Goal: Task Accomplishment & Management: Use online tool/utility

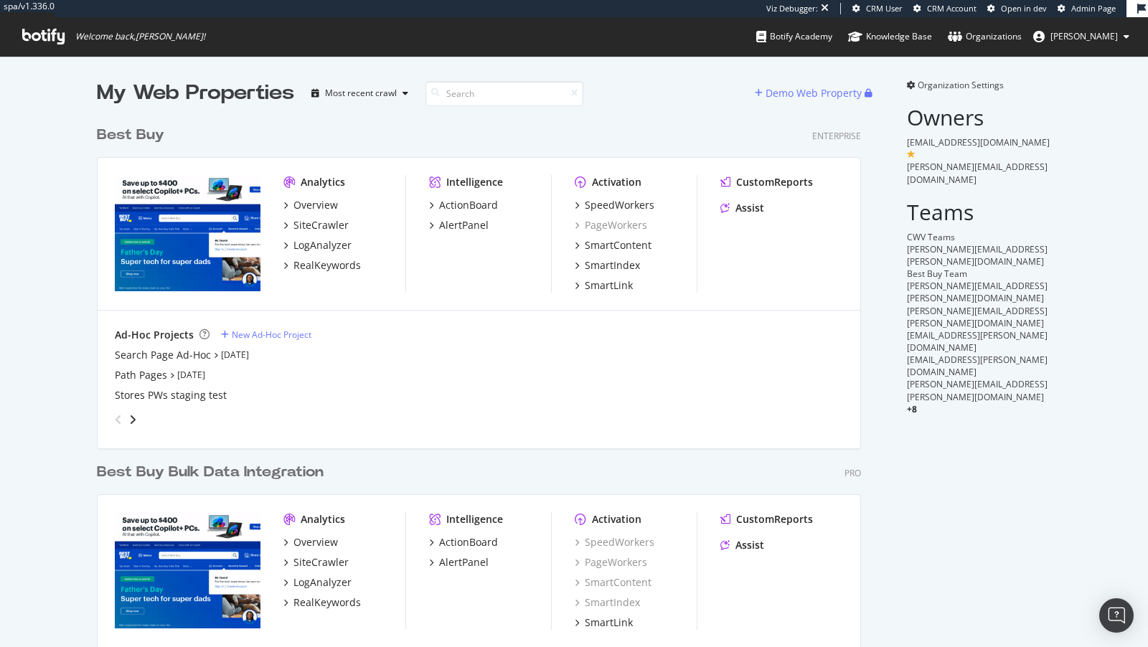
scroll to position [609, 776]
click at [626, 205] on div "SpeedWorkers" at bounding box center [620, 205] width 70 height 14
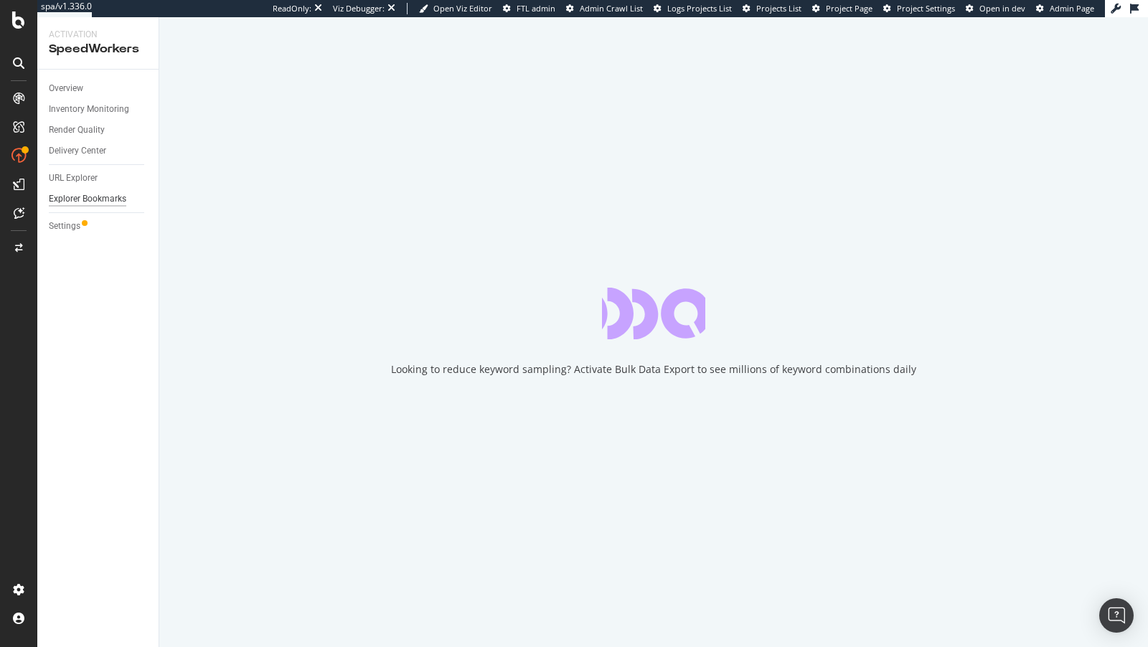
click at [80, 202] on div "Explorer Bookmarks" at bounding box center [88, 199] width 78 height 15
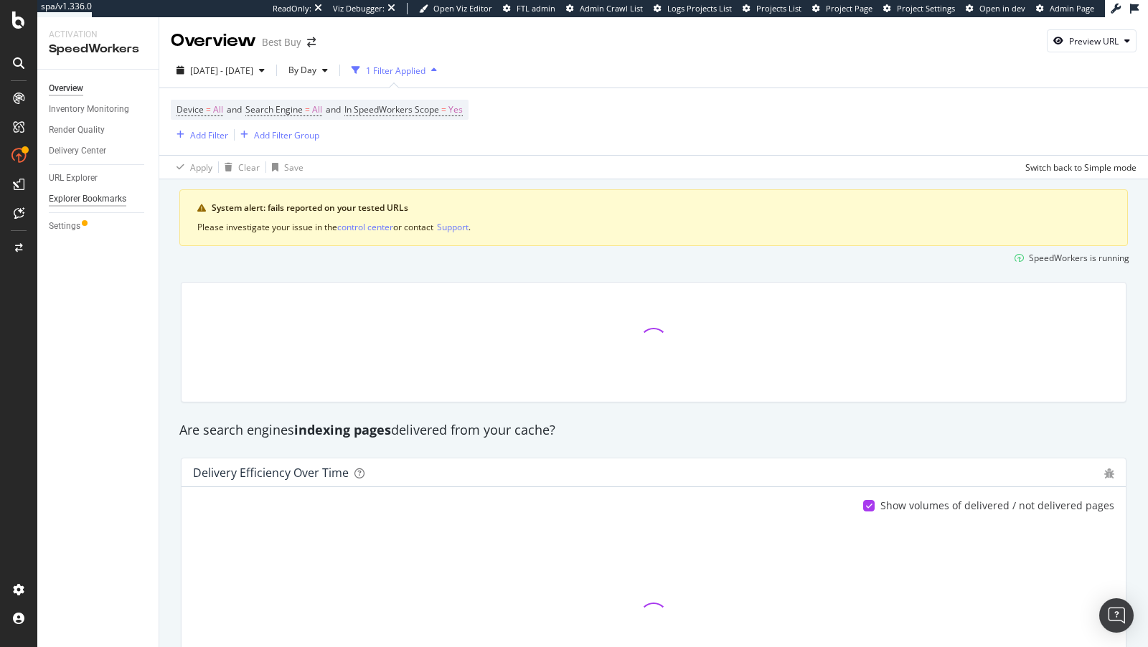
click at [104, 197] on div "Explorer Bookmarks" at bounding box center [88, 199] width 78 height 15
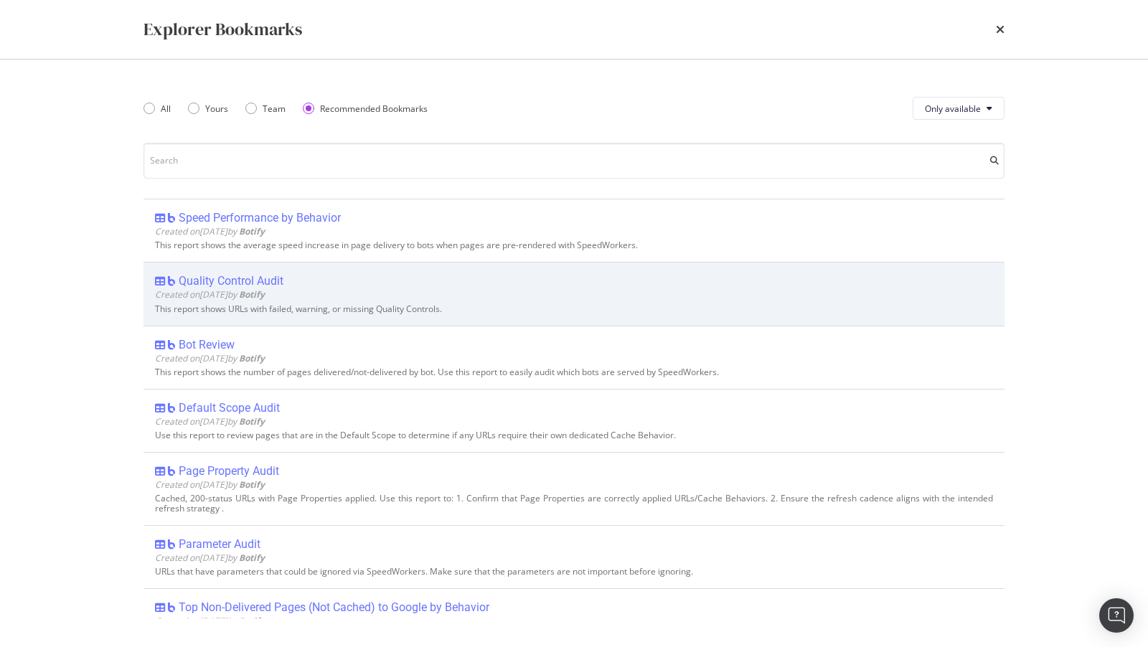
click at [248, 276] on div "Quality Control Audit" at bounding box center [231, 281] width 105 height 14
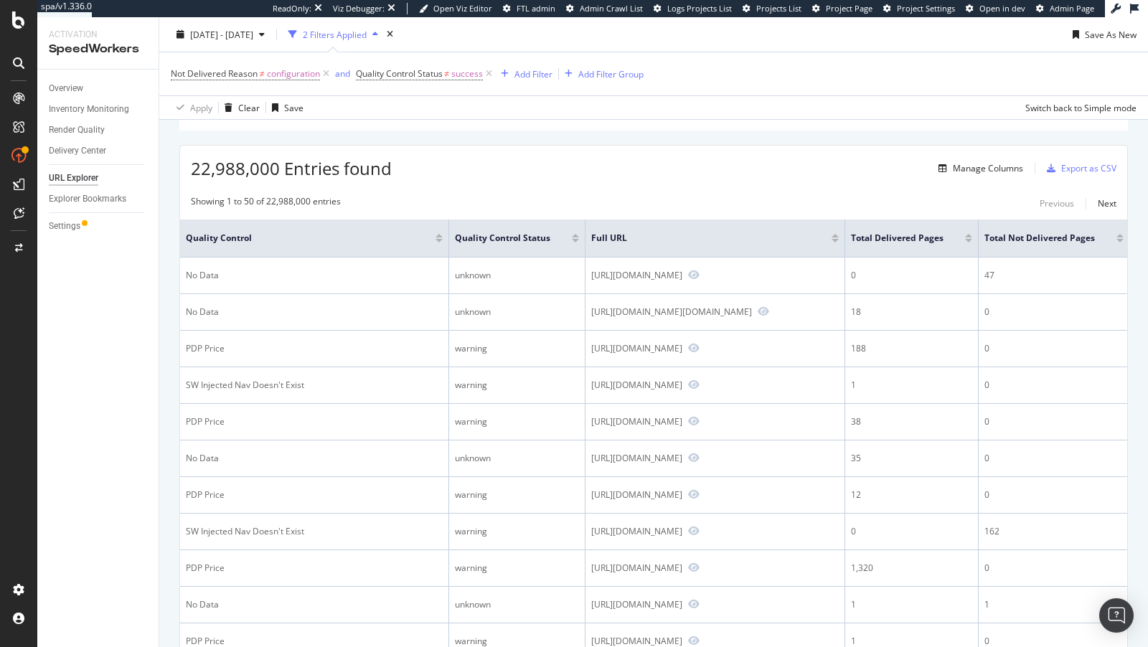
scroll to position [139, 0]
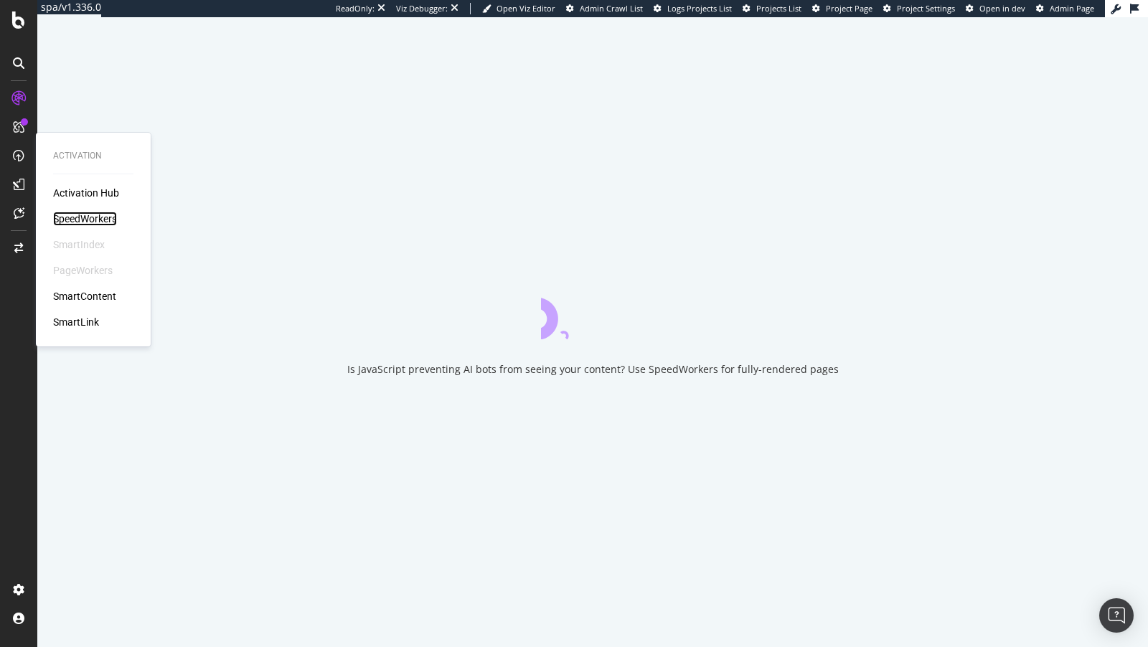
click at [67, 215] on div "SpeedWorkers" at bounding box center [85, 219] width 64 height 14
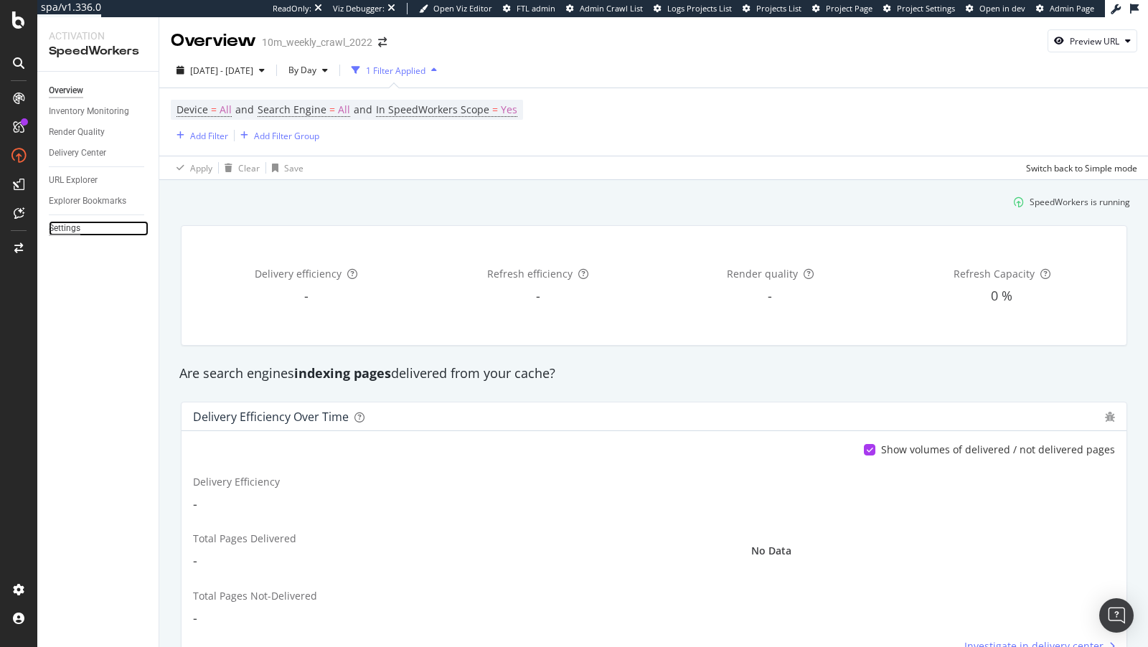
click at [66, 233] on div "Settings" at bounding box center [65, 228] width 32 height 15
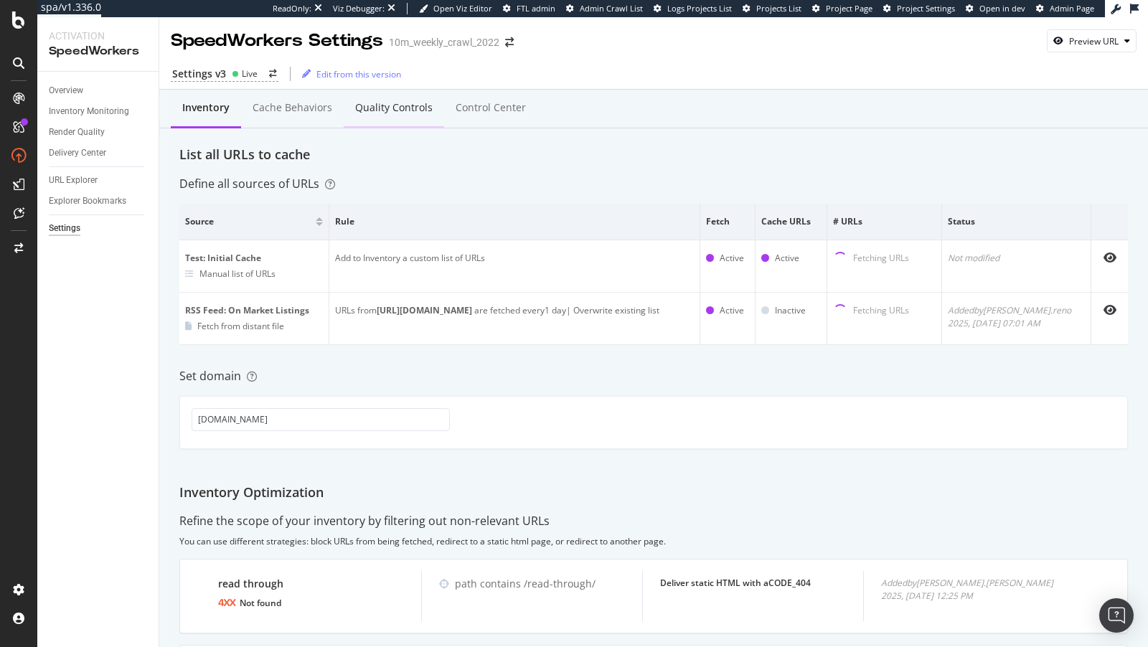
click at [405, 103] on div "Quality Controls" at bounding box center [394, 107] width 78 height 14
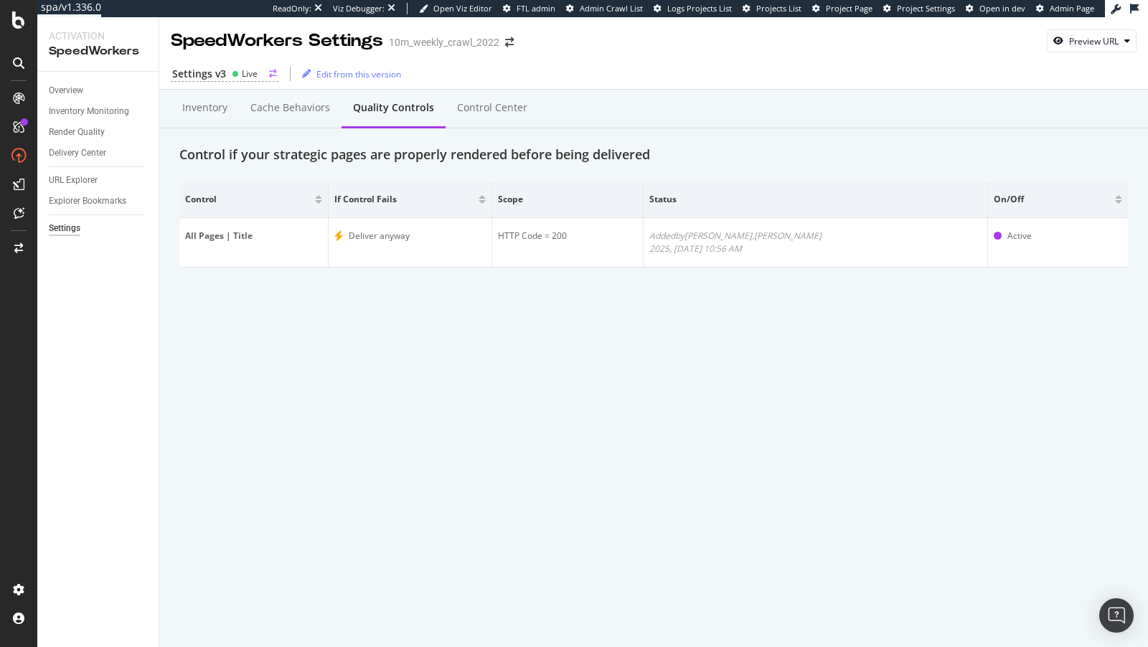
click at [217, 68] on div "Settings v3" at bounding box center [199, 74] width 54 height 14
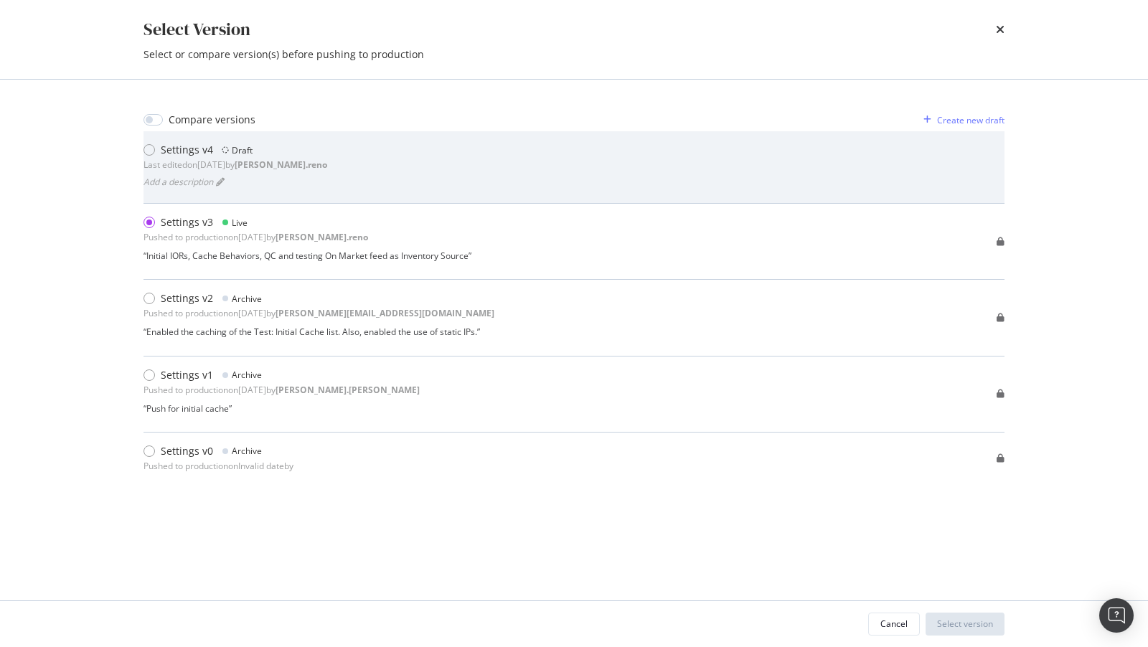
click at [334, 158] on div "Settings v4 Draft Last edited on 2025 Aug 13th by dan.reno Add a description" at bounding box center [574, 167] width 861 height 49
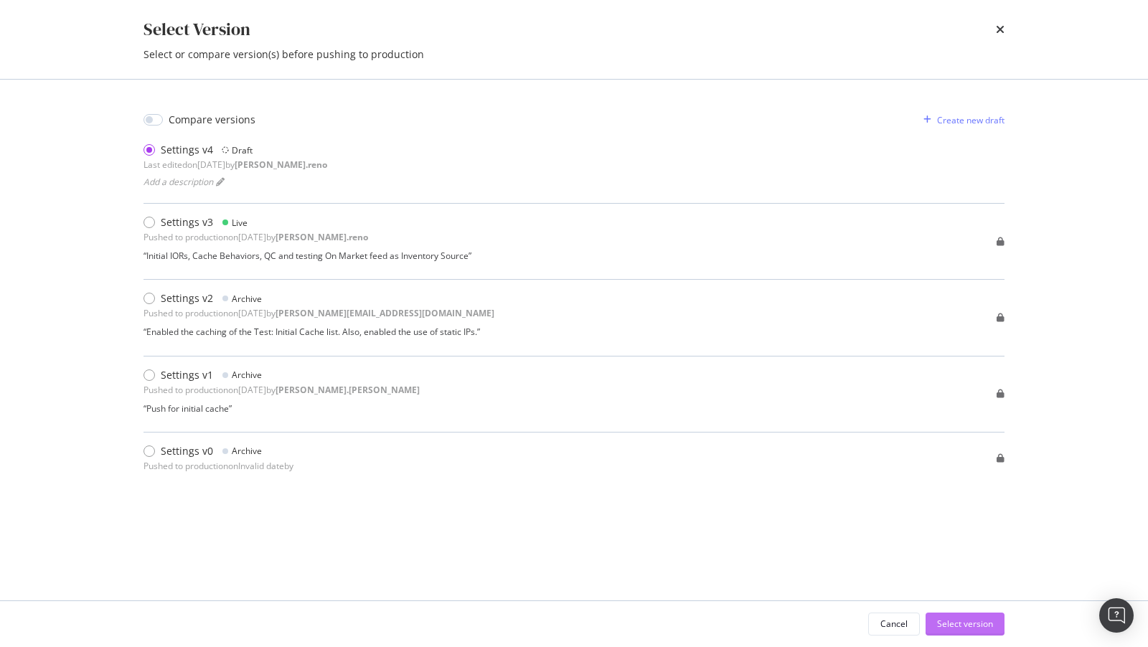
click at [942, 623] on div "Select version" at bounding box center [965, 624] width 56 height 12
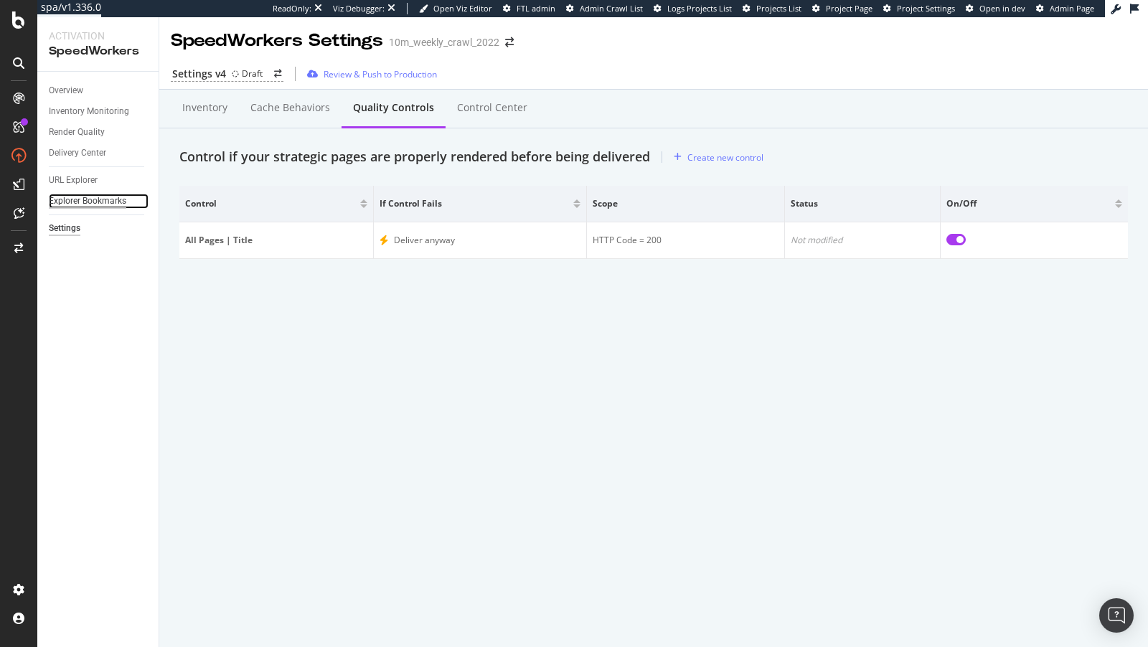
click at [70, 204] on div "Explorer Bookmarks" at bounding box center [88, 201] width 78 height 15
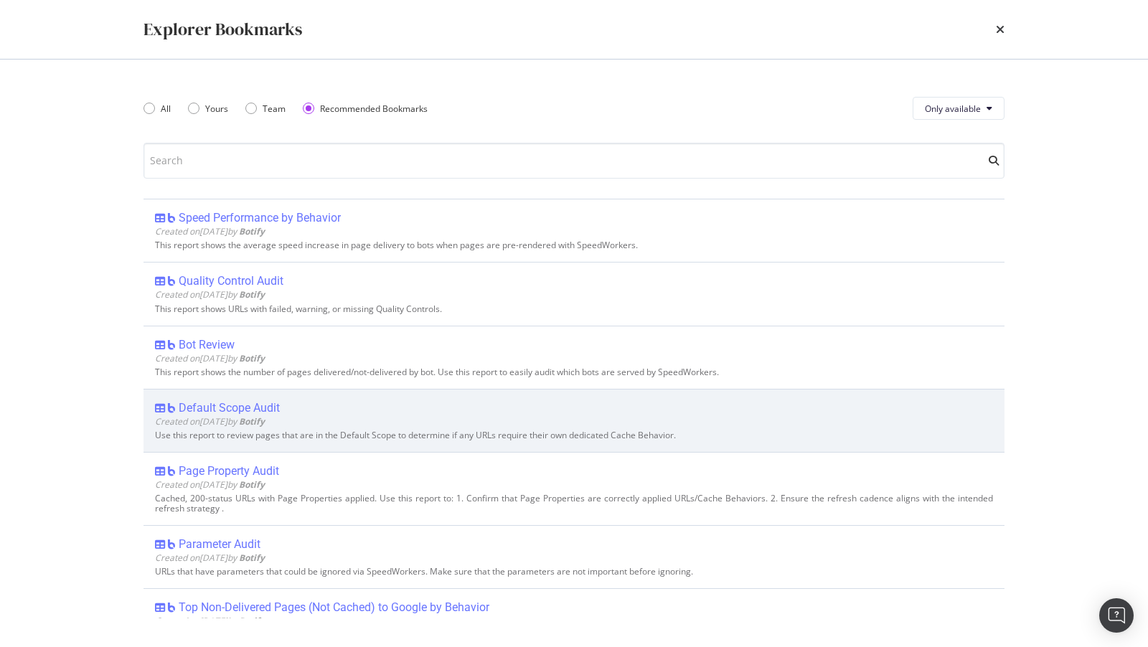
click at [259, 412] on div "Default Scope Audit" at bounding box center [229, 408] width 101 height 14
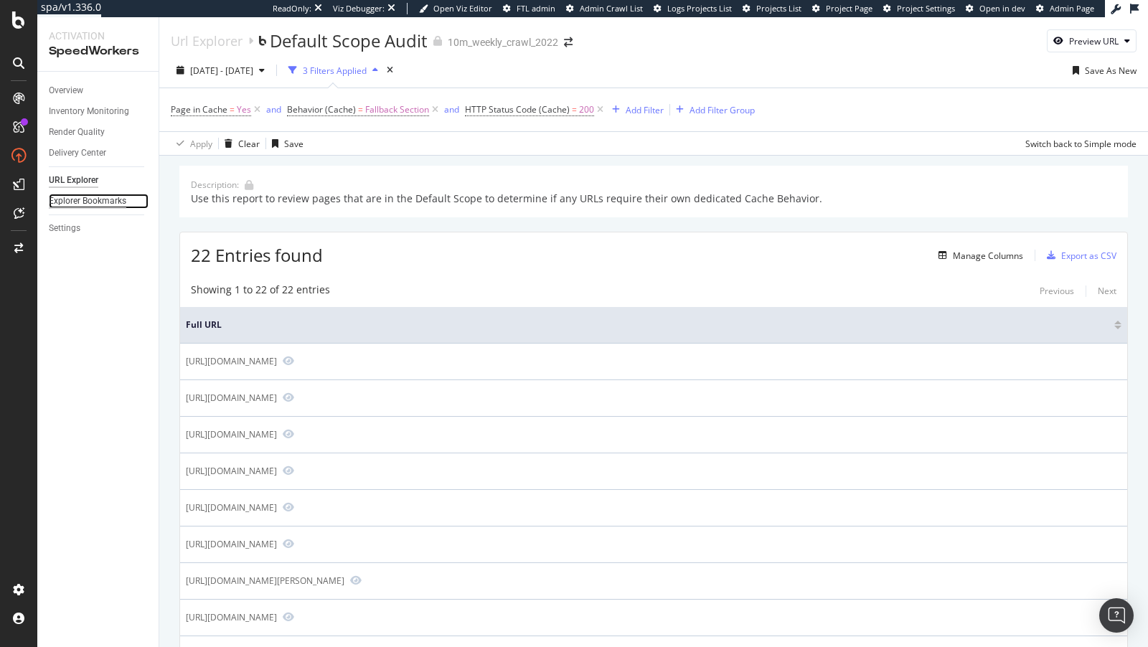
click at [95, 203] on div "Explorer Bookmarks" at bounding box center [88, 201] width 78 height 15
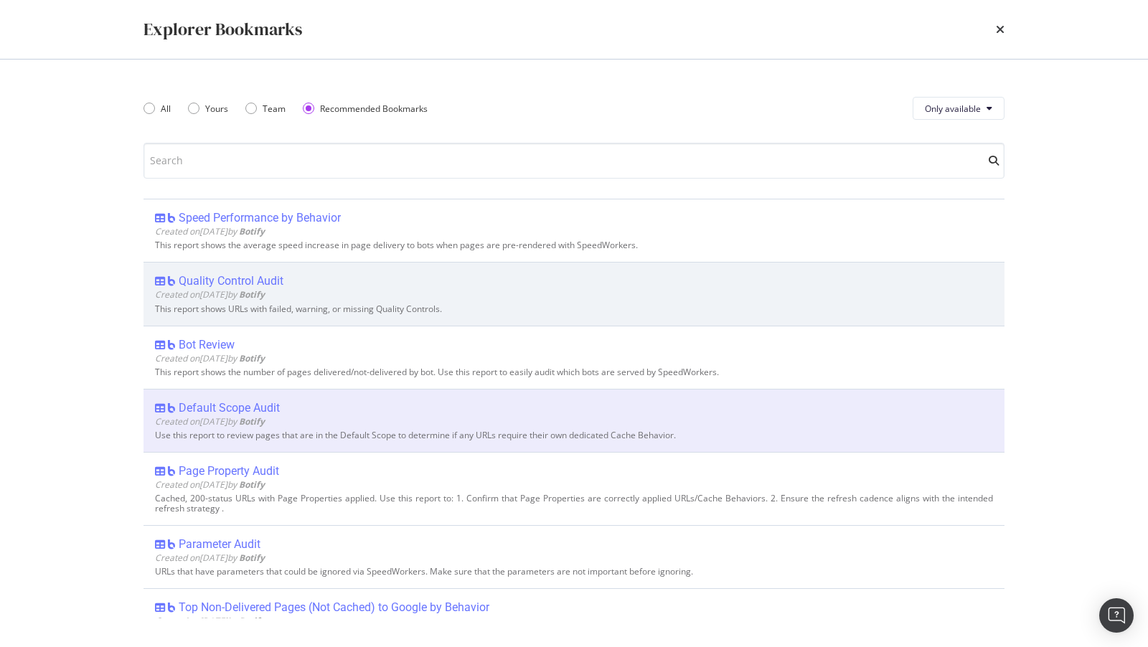
click at [273, 283] on div "Quality Control Audit" at bounding box center [231, 281] width 105 height 14
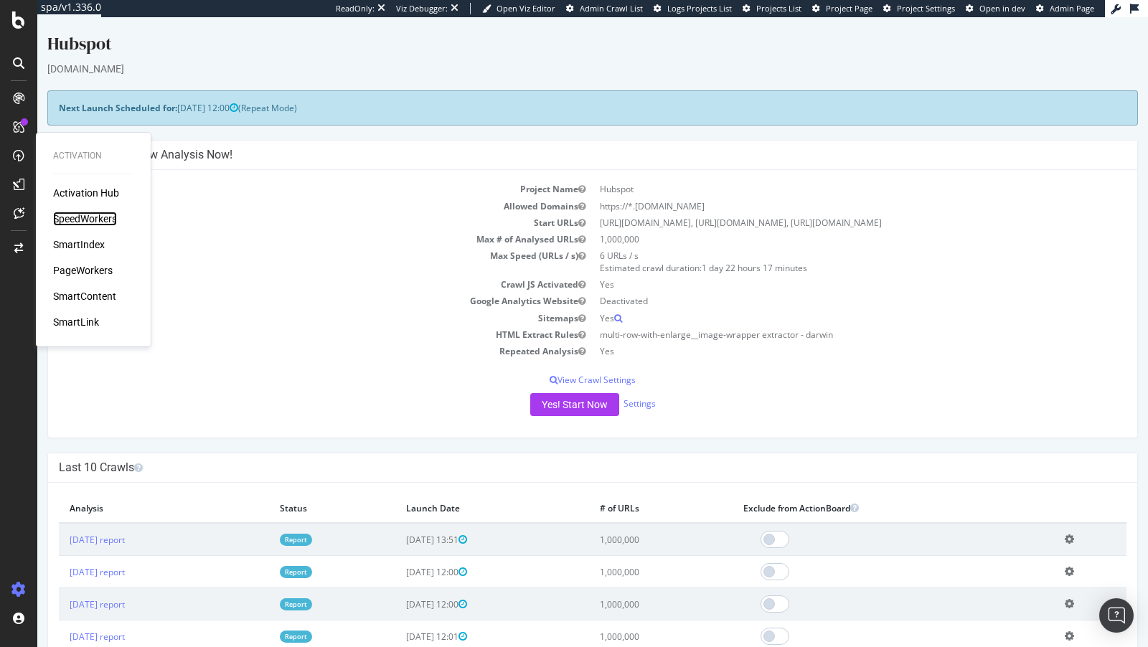
click at [87, 222] on div "SpeedWorkers" at bounding box center [85, 219] width 64 height 14
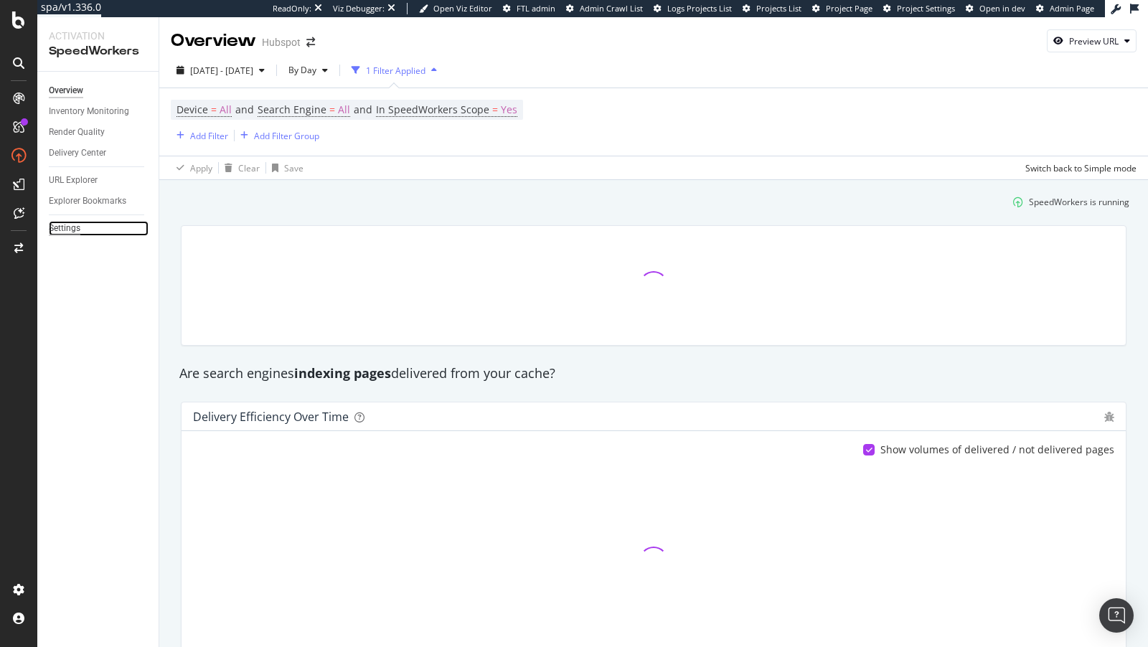
click at [53, 228] on div "Settings" at bounding box center [65, 228] width 32 height 15
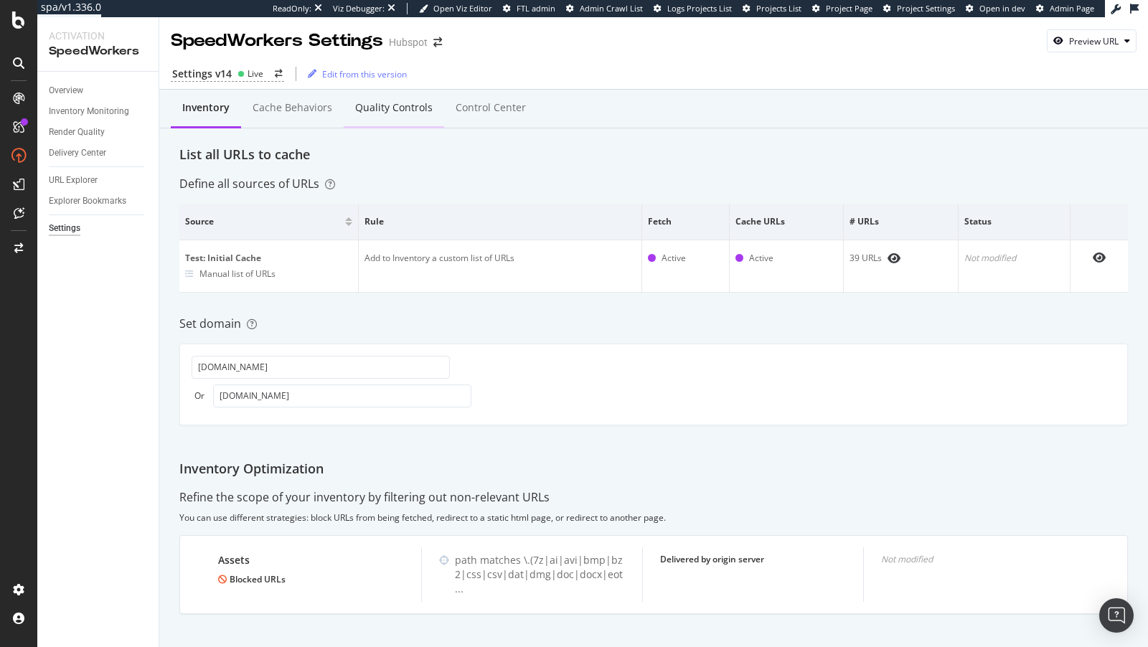
click at [385, 109] on div "Quality Controls" at bounding box center [394, 107] width 78 height 14
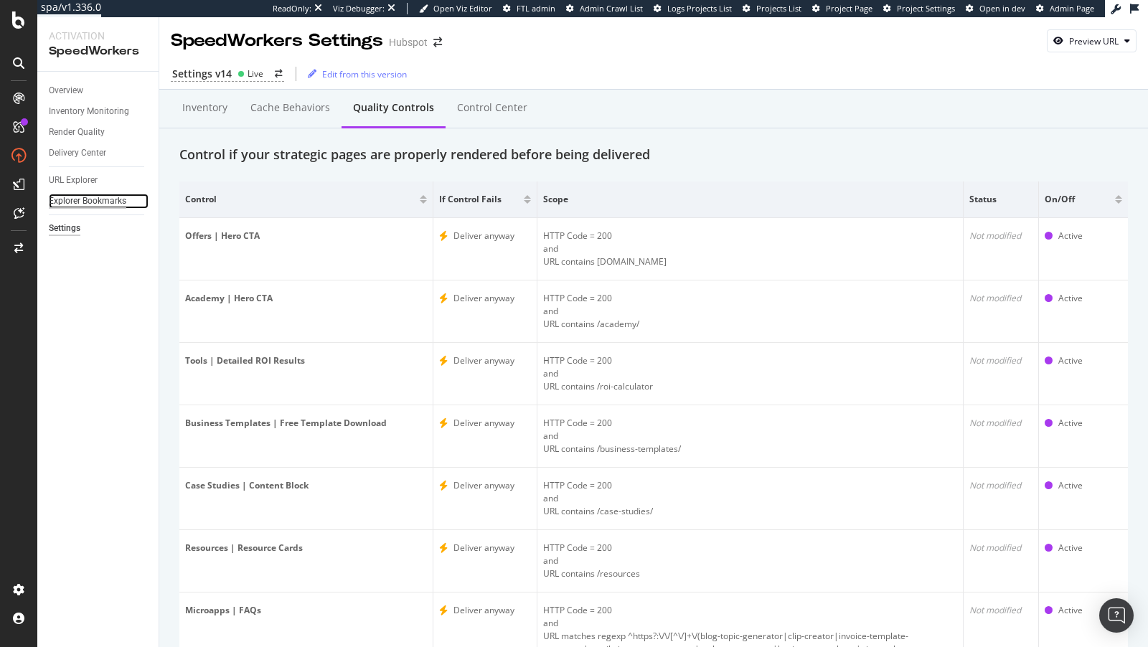
click at [98, 199] on div "Explorer Bookmarks" at bounding box center [88, 201] width 78 height 15
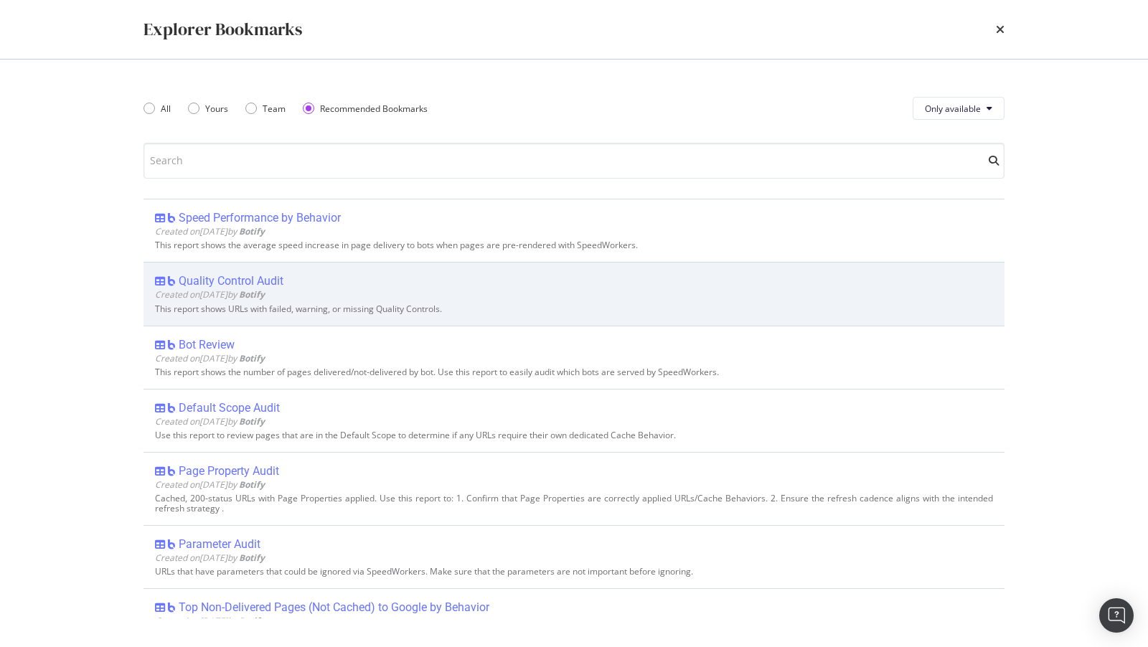
click at [244, 275] on div "Quality Control Audit" at bounding box center [231, 281] width 105 height 14
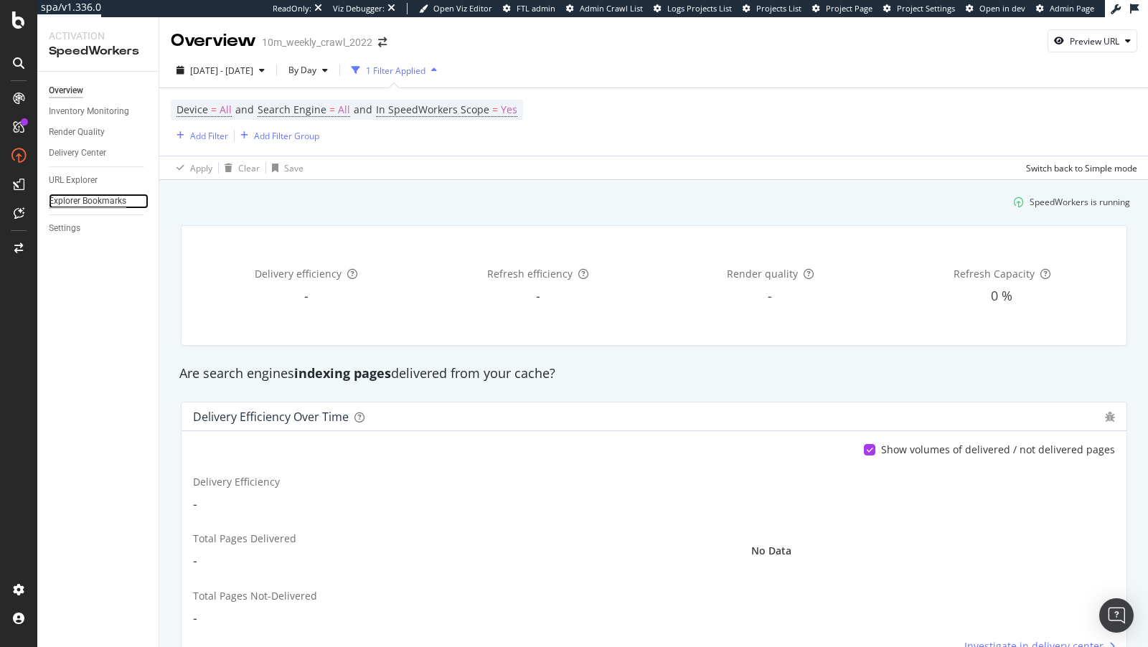
click at [85, 198] on div "Explorer Bookmarks" at bounding box center [88, 201] width 78 height 15
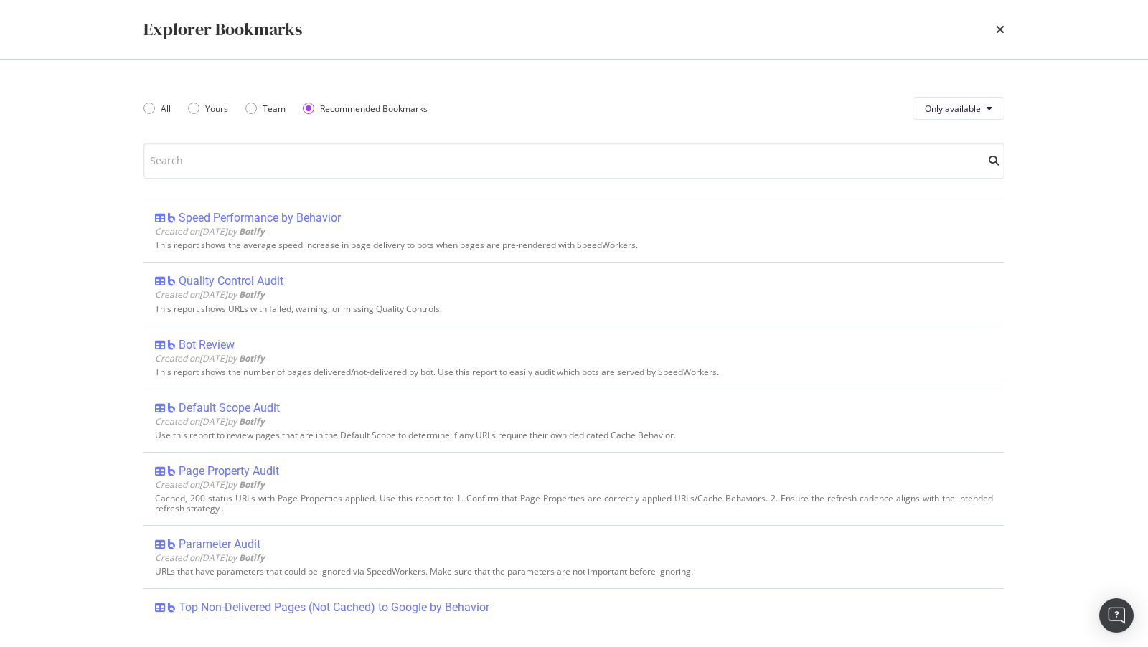
click at [986, 28] on div "Explorer Bookmarks" at bounding box center [574, 29] width 861 height 24
click at [1001, 28] on icon "times" at bounding box center [1000, 29] width 9 height 11
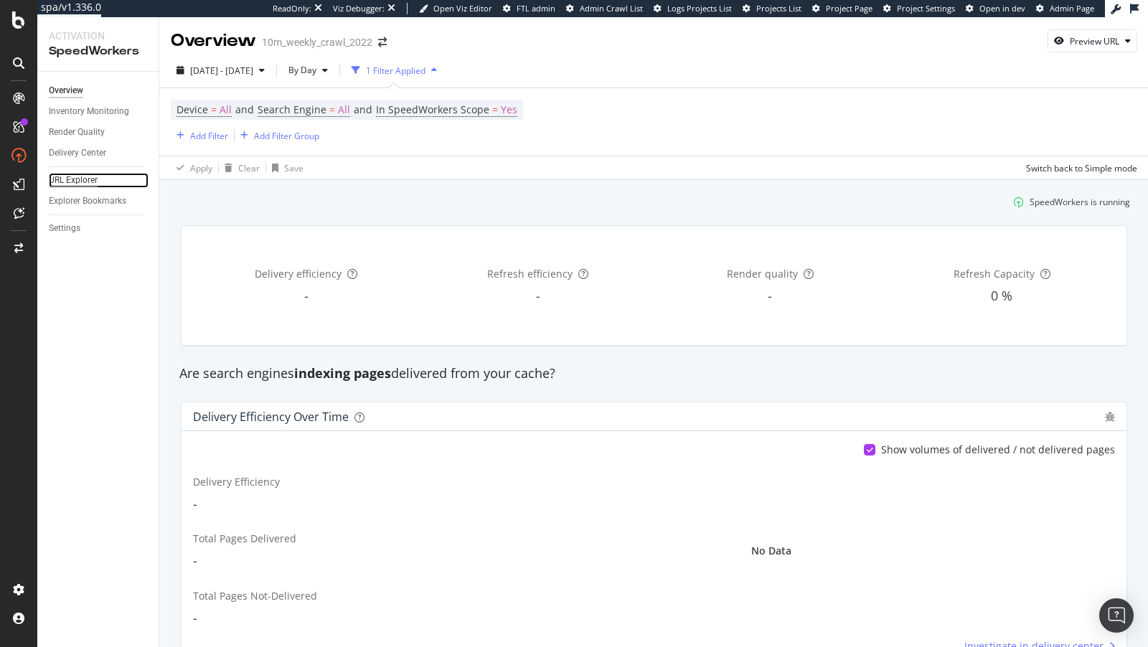
click at [83, 174] on div "URL Explorer" at bounding box center [73, 180] width 49 height 15
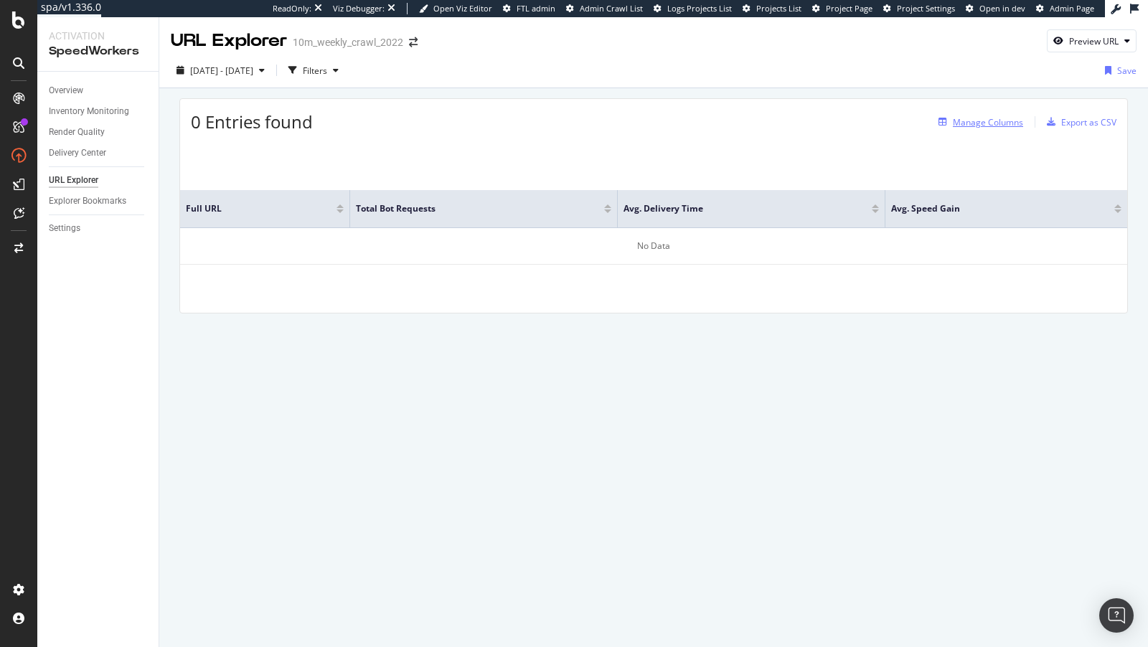
click at [994, 128] on div "Manage Columns" at bounding box center [978, 122] width 90 height 16
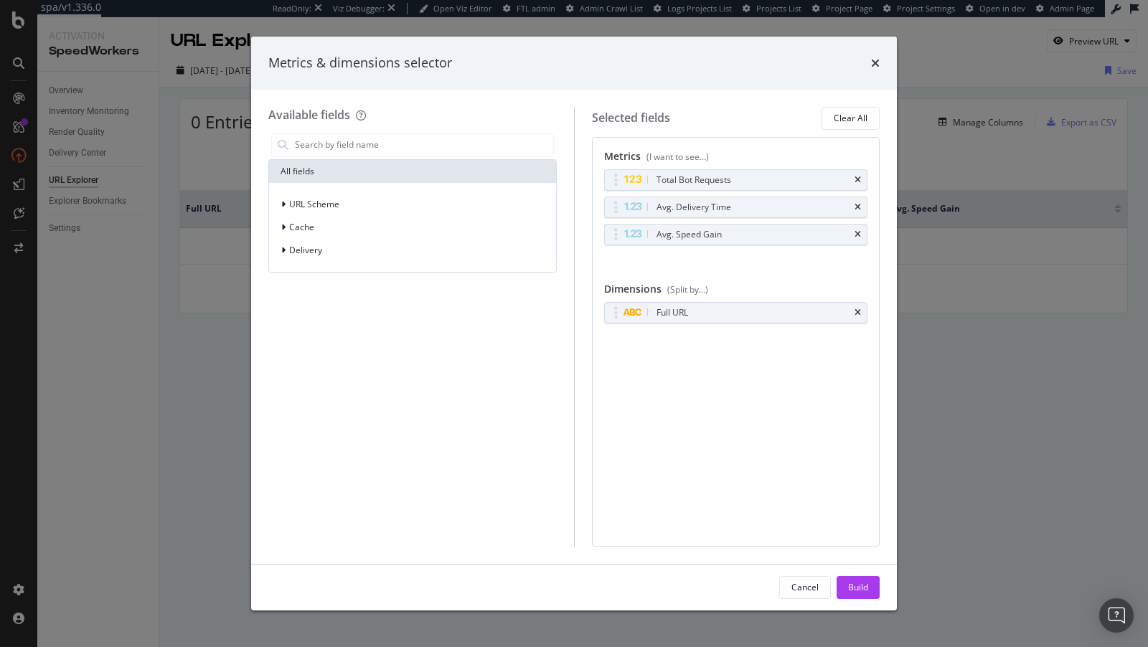
click at [1017, 213] on div "Metrics & dimensions selector Available fields All fields URL Scheme Cache Deli…" at bounding box center [574, 323] width 1148 height 647
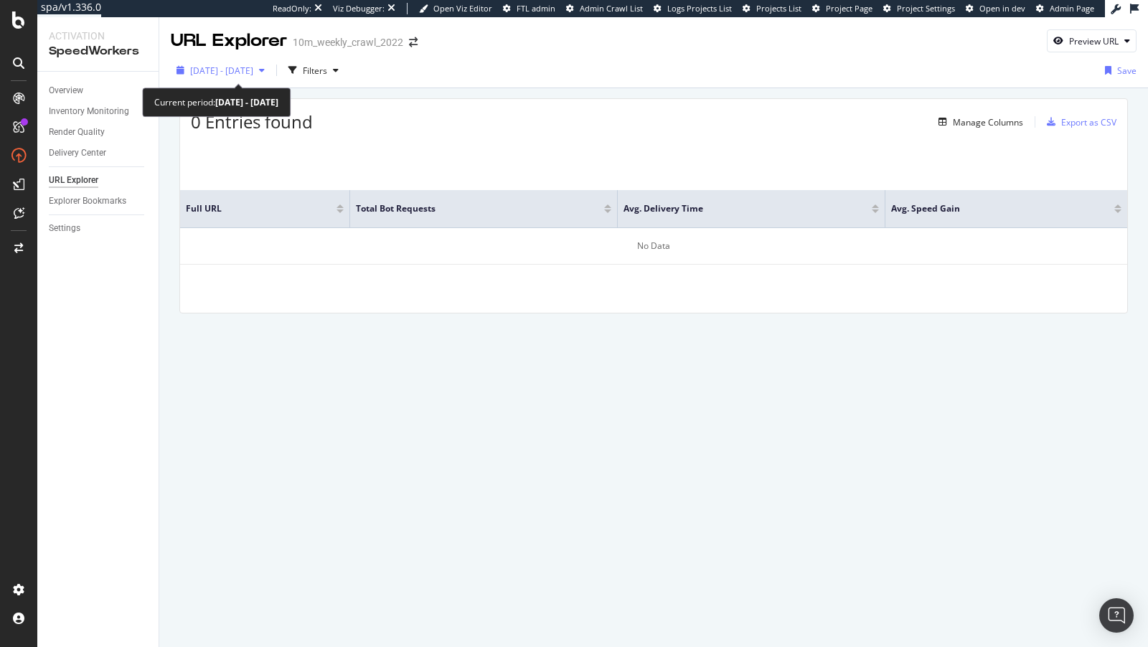
click at [253, 72] on span "2025 Jul. 18th - Aug. 14th" at bounding box center [221, 71] width 63 height 12
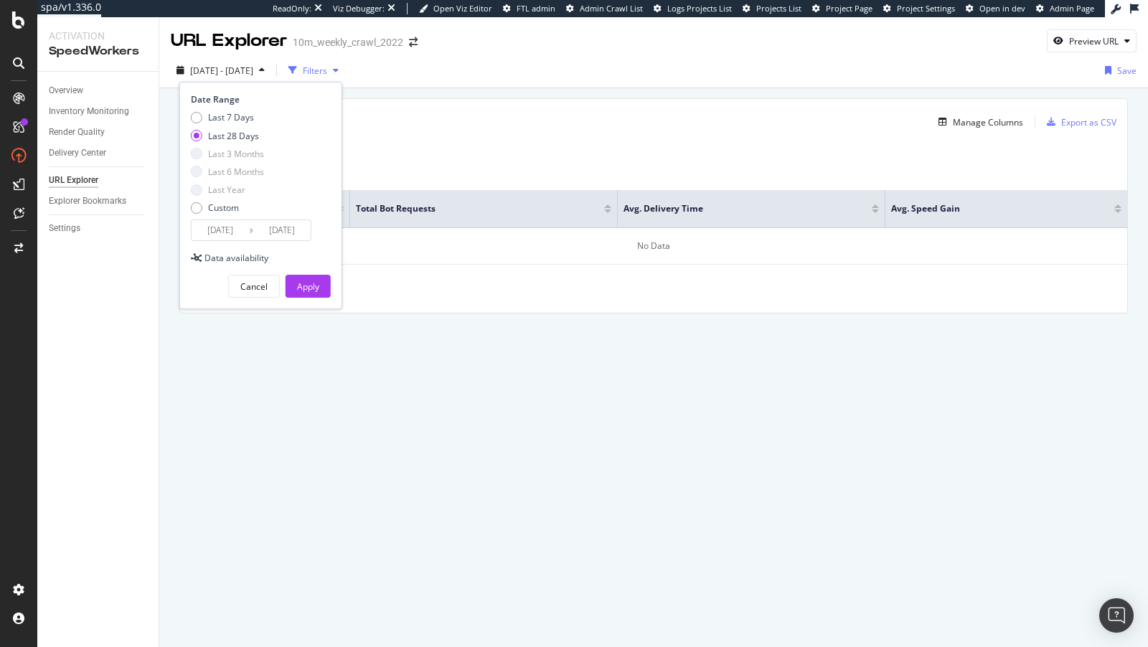
click at [327, 65] on div "Filters" at bounding box center [315, 71] width 24 height 12
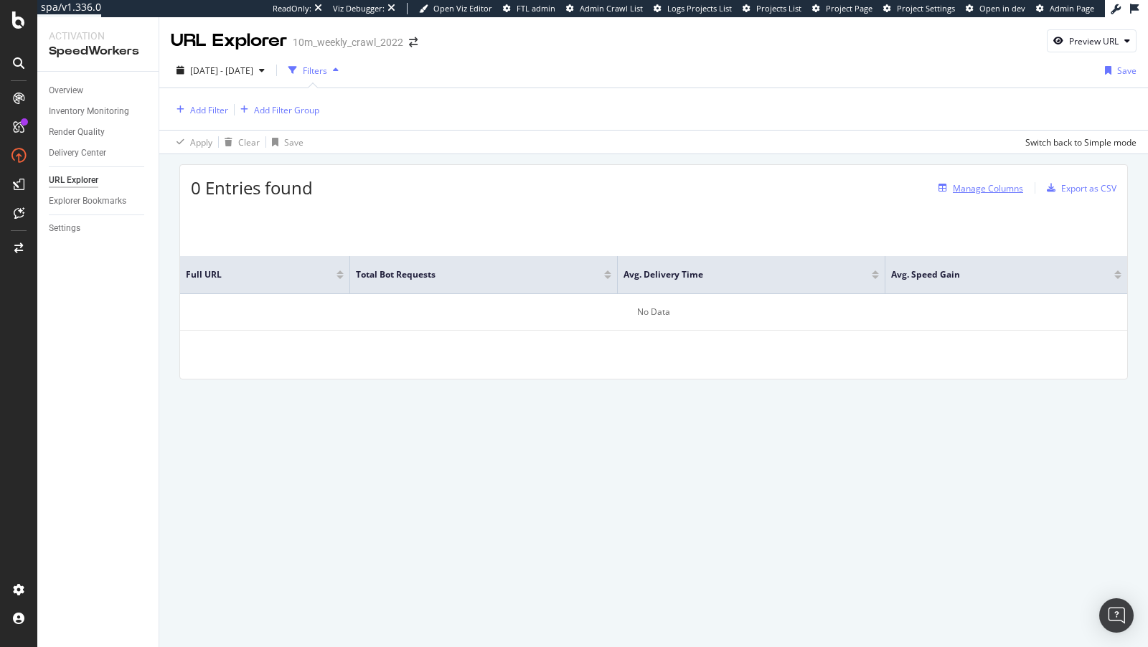
click at [993, 189] on div "Manage Columns" at bounding box center [988, 188] width 70 height 12
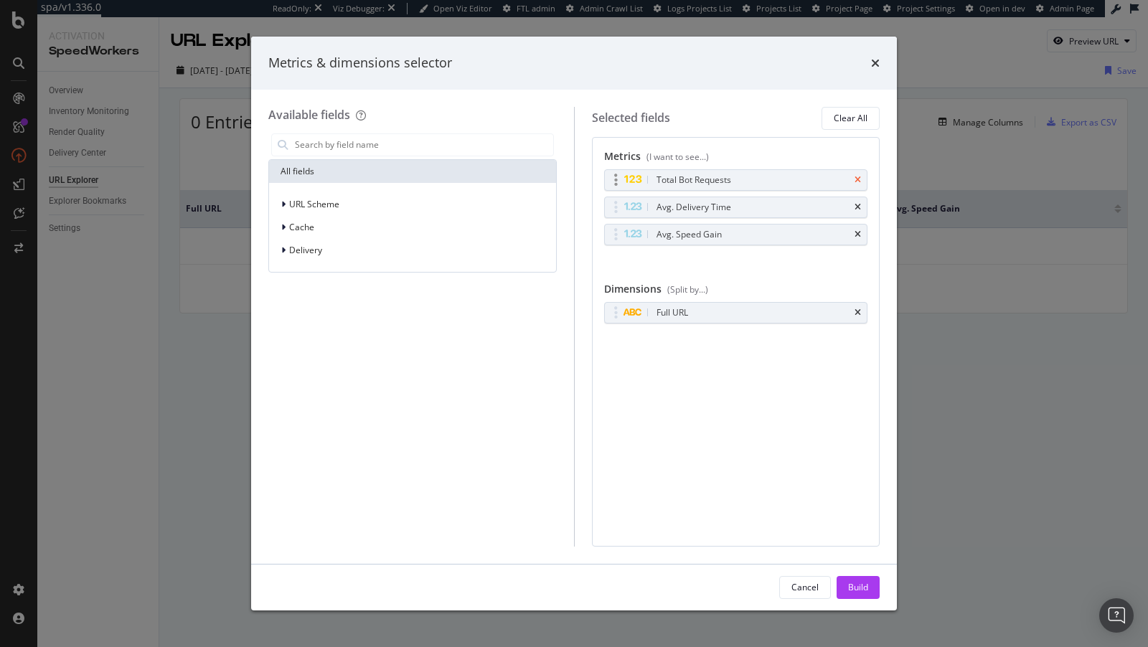
click at [858, 176] on icon "times" at bounding box center [858, 180] width 6 height 9
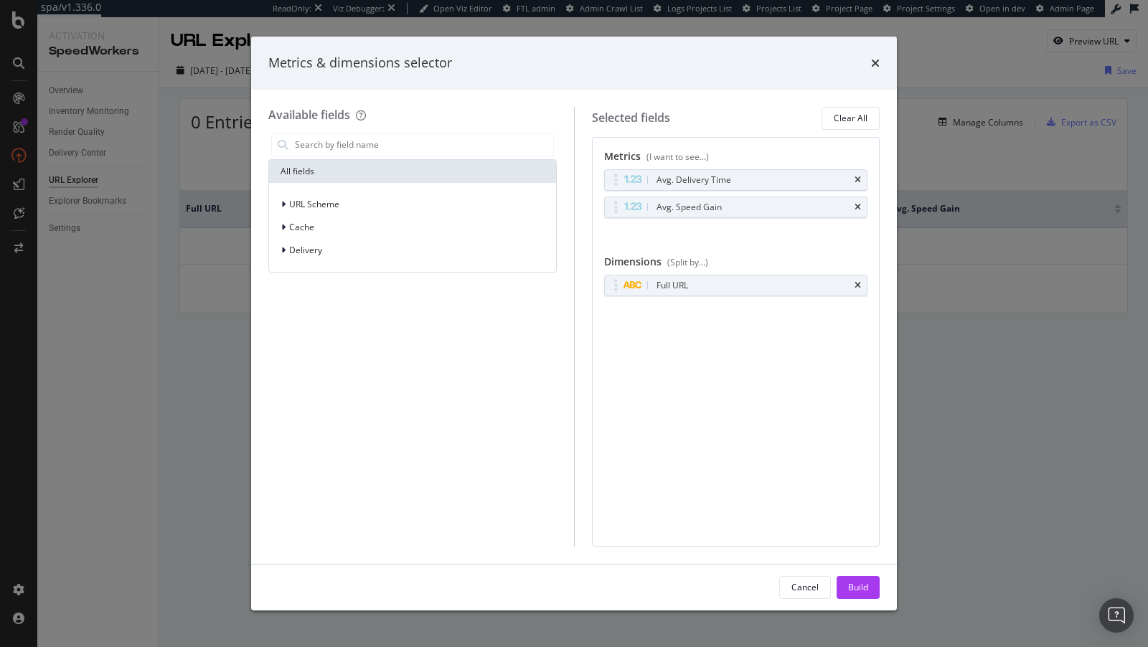
click at [858, 176] on icon "times" at bounding box center [858, 180] width 6 height 9
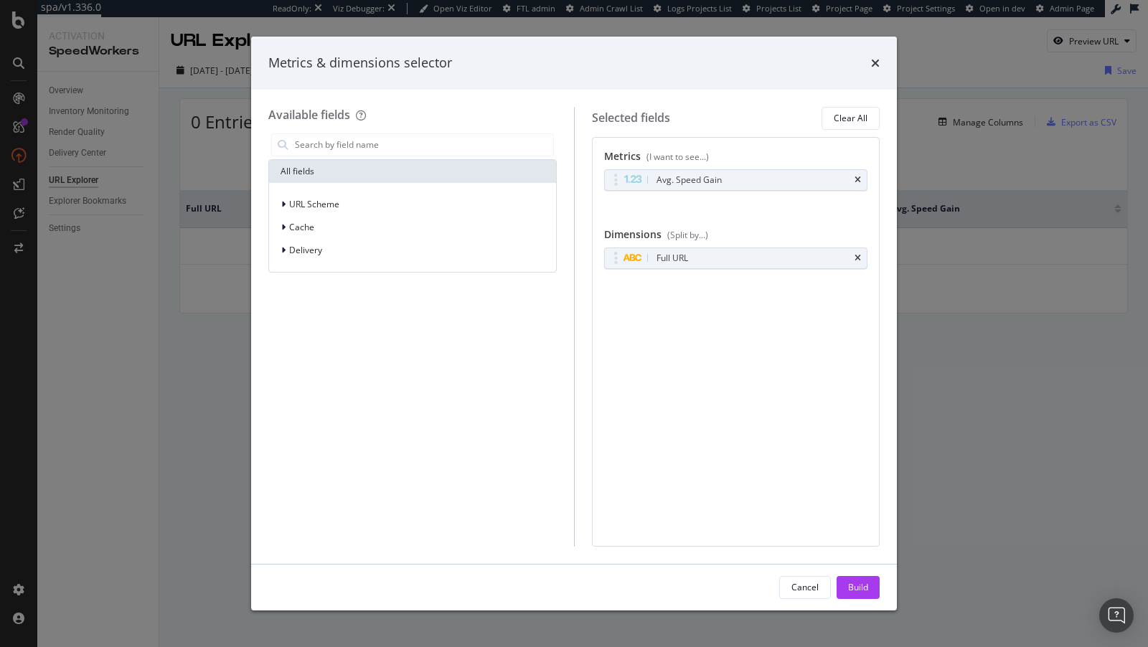
click at [858, 176] on icon "times" at bounding box center [858, 180] width 6 height 9
click at [849, 582] on div "Build" at bounding box center [858, 587] width 20 height 12
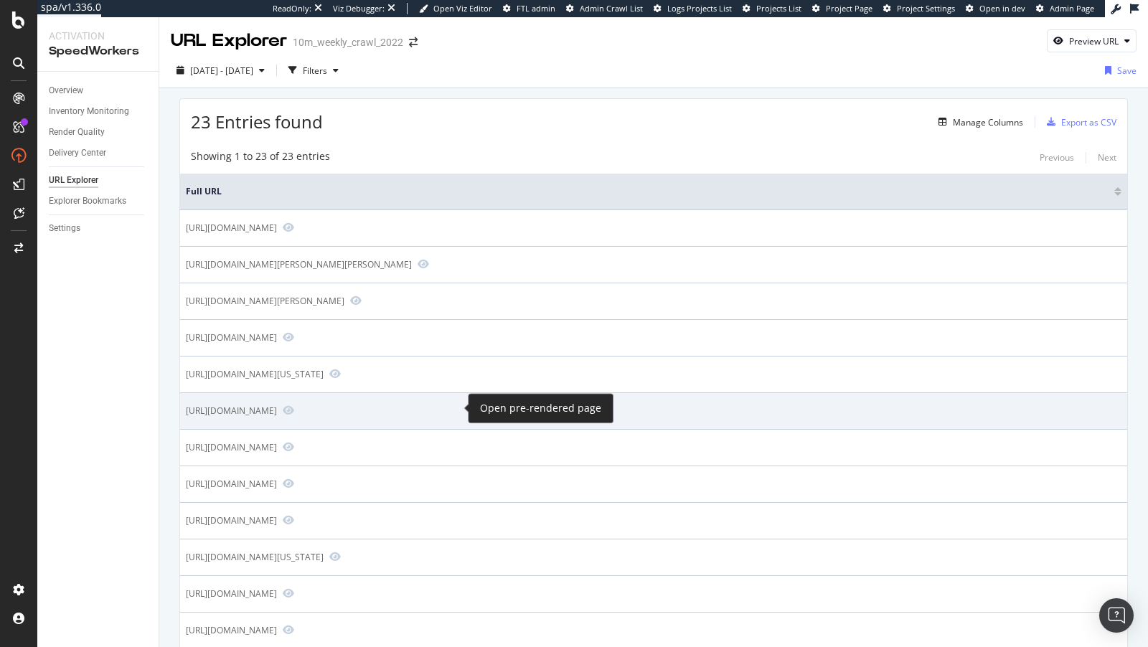
click at [294, 413] on span at bounding box center [285, 411] width 17 height 13
click at [294, 405] on icon "Preview https://www.realtor.com/mortgage/tools/affordability-calculator/" at bounding box center [288, 410] width 11 height 10
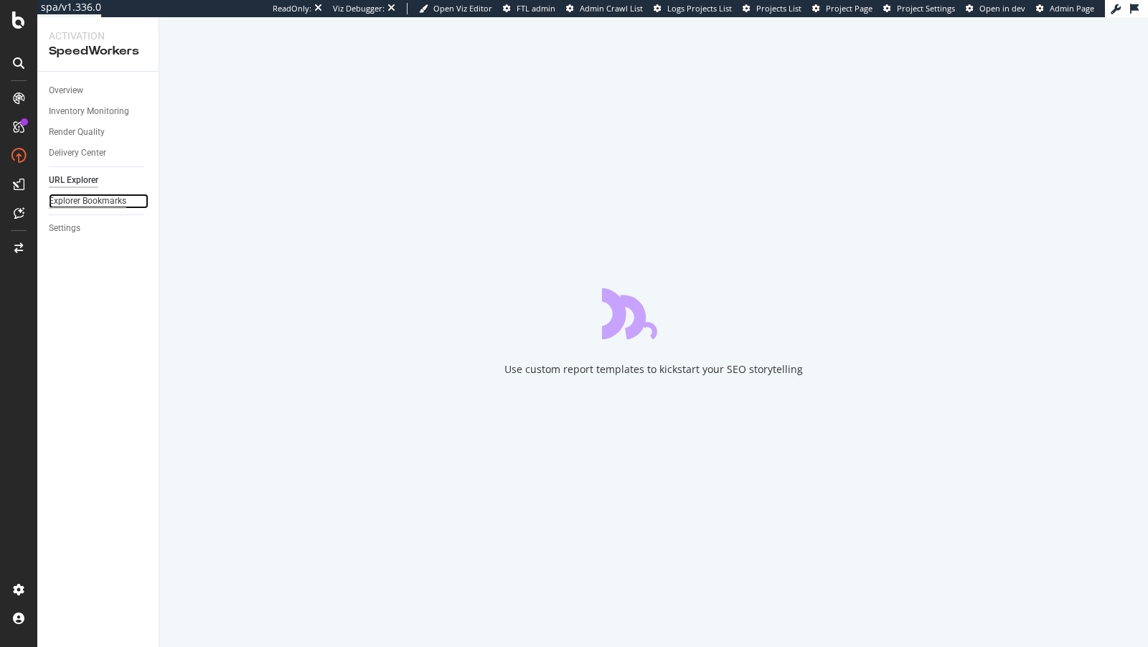
click at [80, 203] on div "Explorer Bookmarks" at bounding box center [88, 201] width 78 height 15
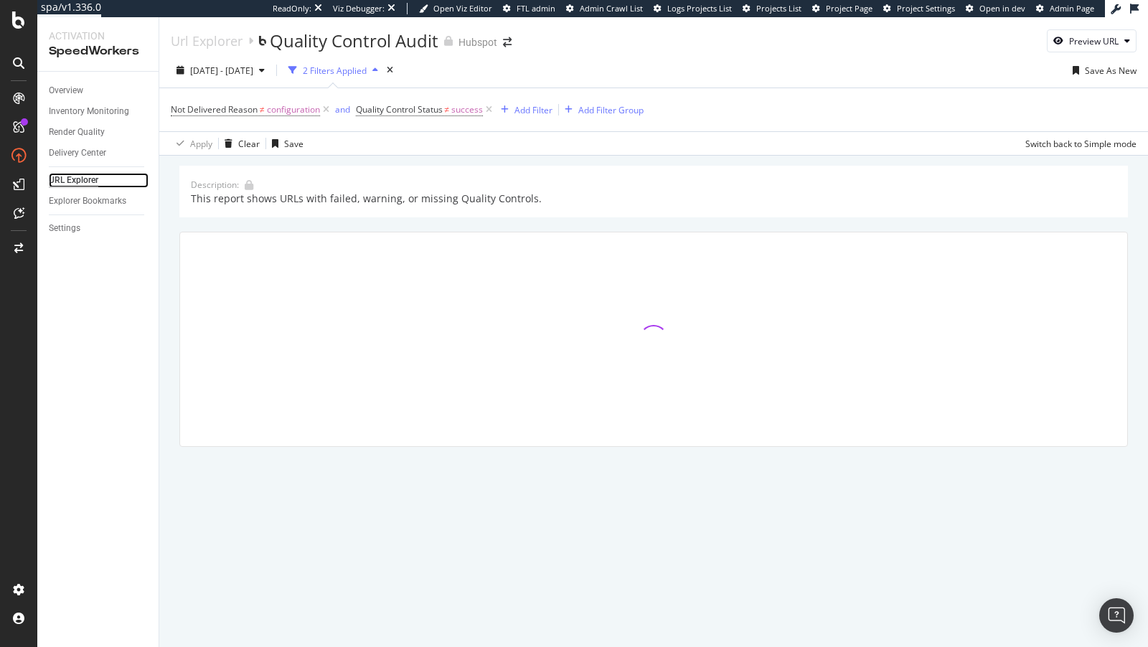
click at [83, 181] on div "URL Explorer" at bounding box center [74, 180] width 50 height 15
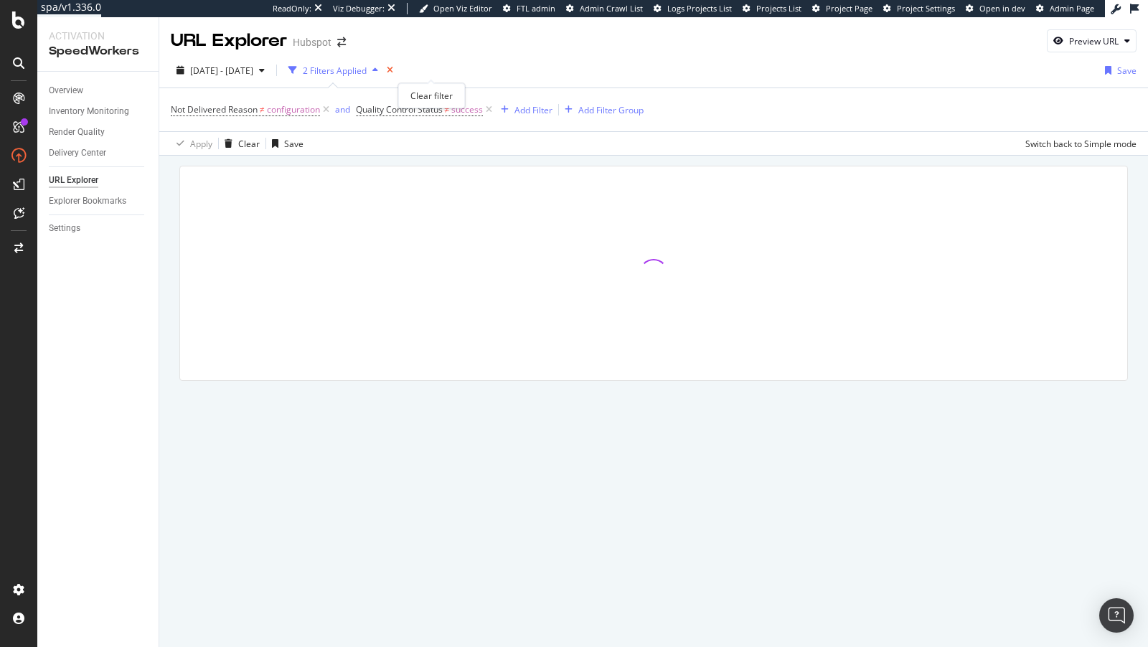
click at [393, 68] on icon "times" at bounding box center [390, 70] width 6 height 9
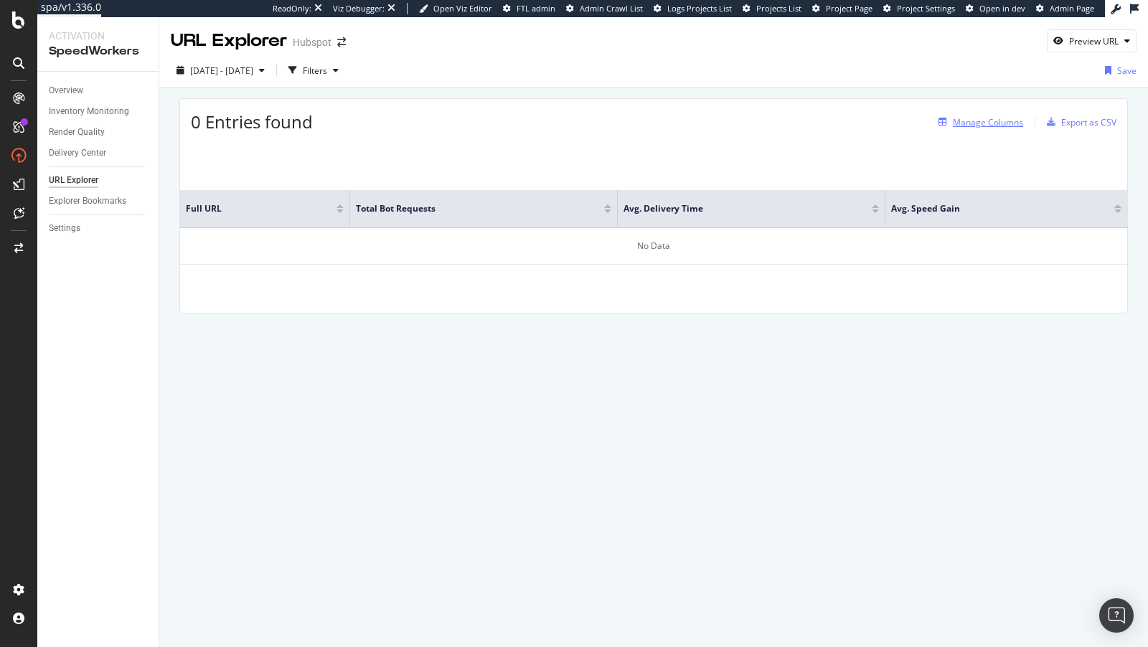
click at [1002, 126] on div "Manage Columns" at bounding box center [988, 122] width 70 height 12
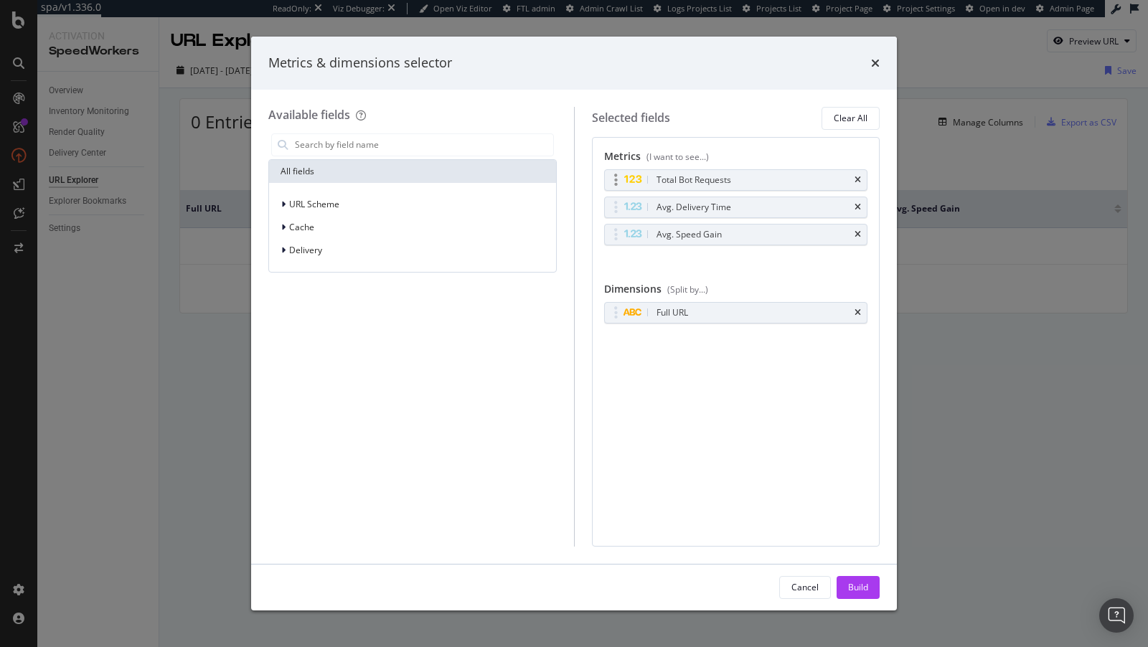
click at [868, 178] on div "Total Bot Requests" at bounding box center [736, 180] width 264 height 22
click at [862, 178] on div "Total Bot Requests" at bounding box center [736, 180] width 263 height 20
click at [855, 176] on icon "times" at bounding box center [858, 180] width 6 height 9
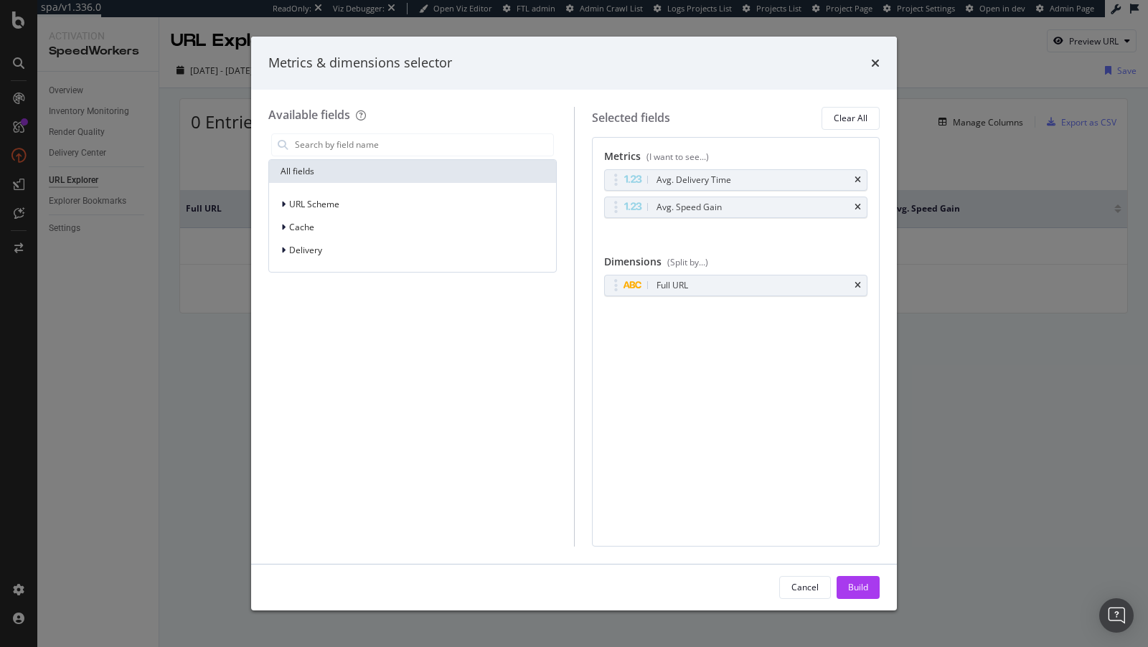
click at [855, 176] on icon "times" at bounding box center [858, 180] width 6 height 9
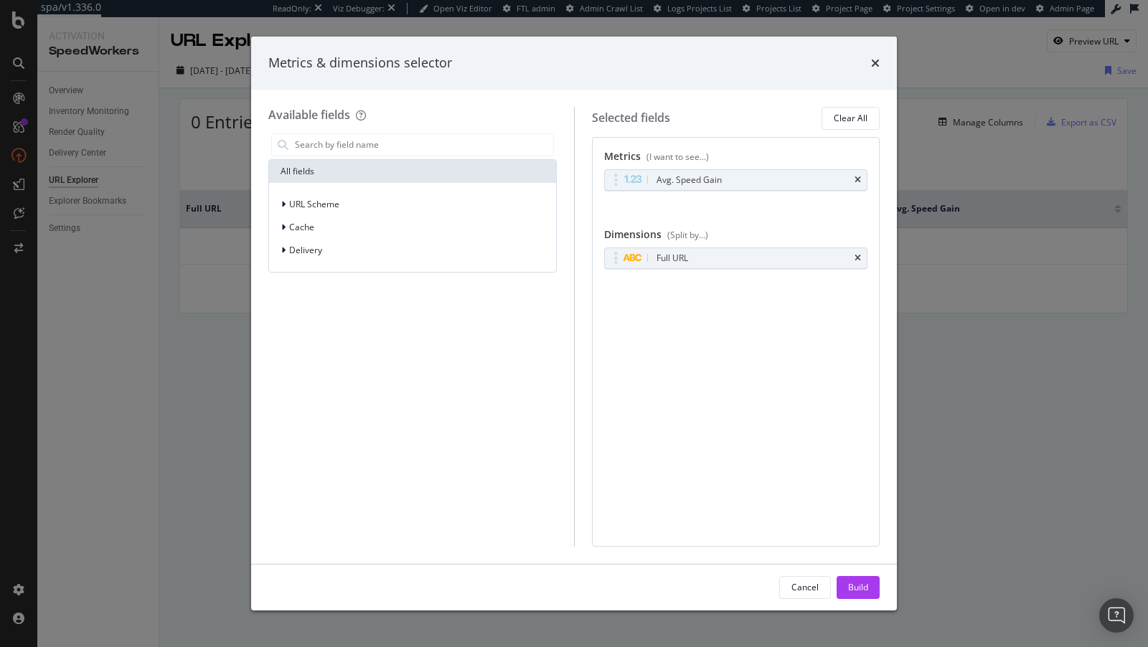
click at [855, 176] on icon "times" at bounding box center [858, 180] width 6 height 9
click at [849, 563] on div "Available fields All fields URL Scheme Cache Delivery Selected fields Clear All…" at bounding box center [574, 327] width 646 height 474
click at [854, 585] on div "Build" at bounding box center [858, 587] width 20 height 12
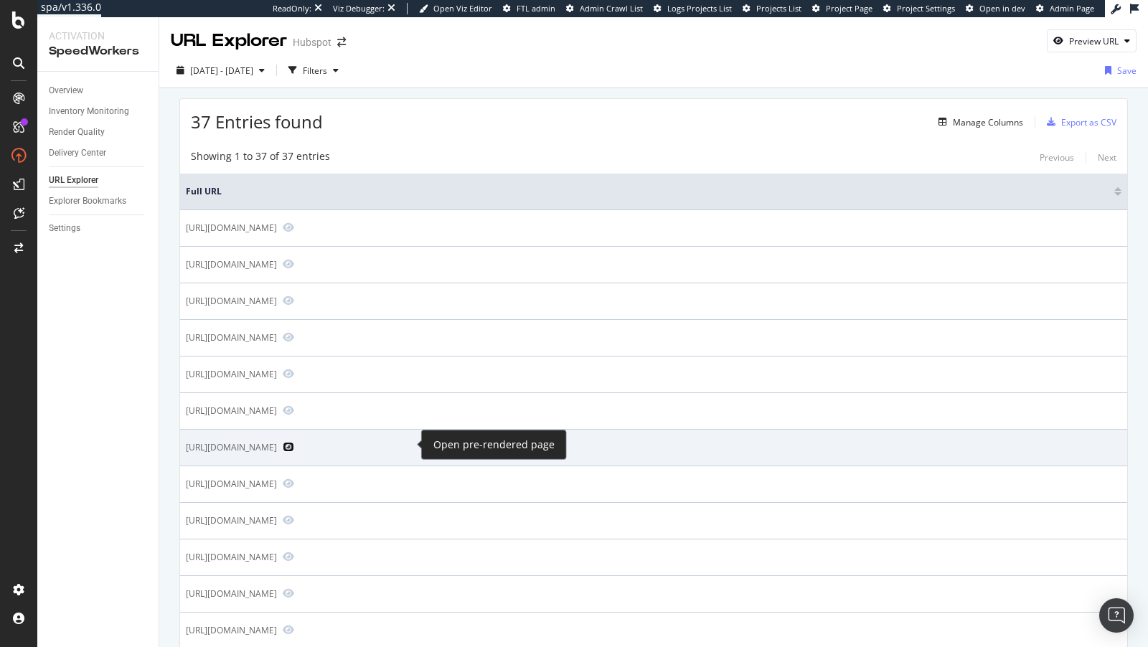
click at [294, 444] on icon "Preview https://www.hubspot.com/email-signature-generator" at bounding box center [288, 447] width 11 height 10
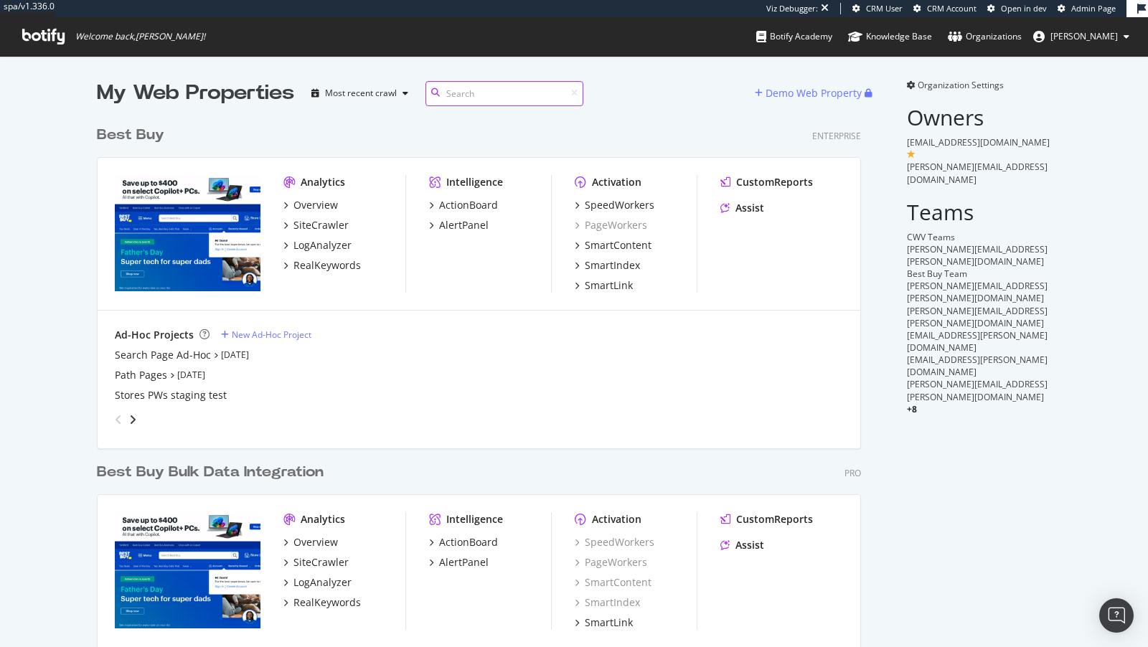
scroll to position [609, 776]
click at [618, 197] on div "Activation SpeedWorkers PageWorkers SmartContent SmartIndex SmartLink" at bounding box center [636, 234] width 122 height 118
click at [616, 206] on div "SpeedWorkers" at bounding box center [620, 205] width 70 height 14
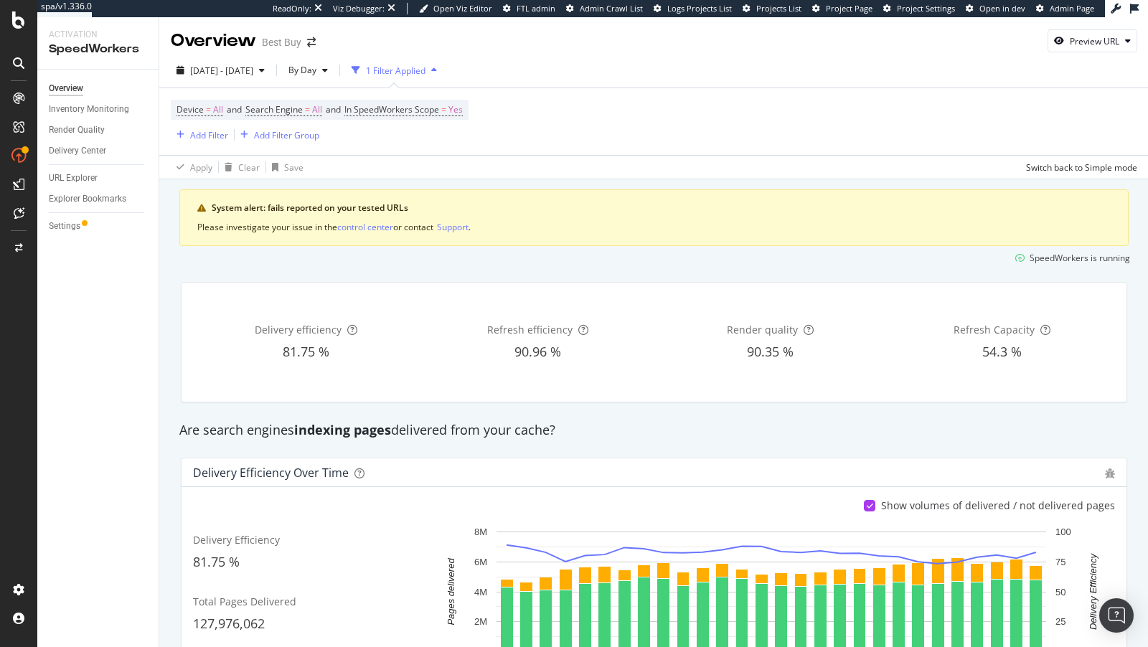
click at [53, 218] on div "Settings" at bounding box center [104, 226] width 110 height 21
click at [56, 227] on div "Settings" at bounding box center [65, 226] width 32 height 15
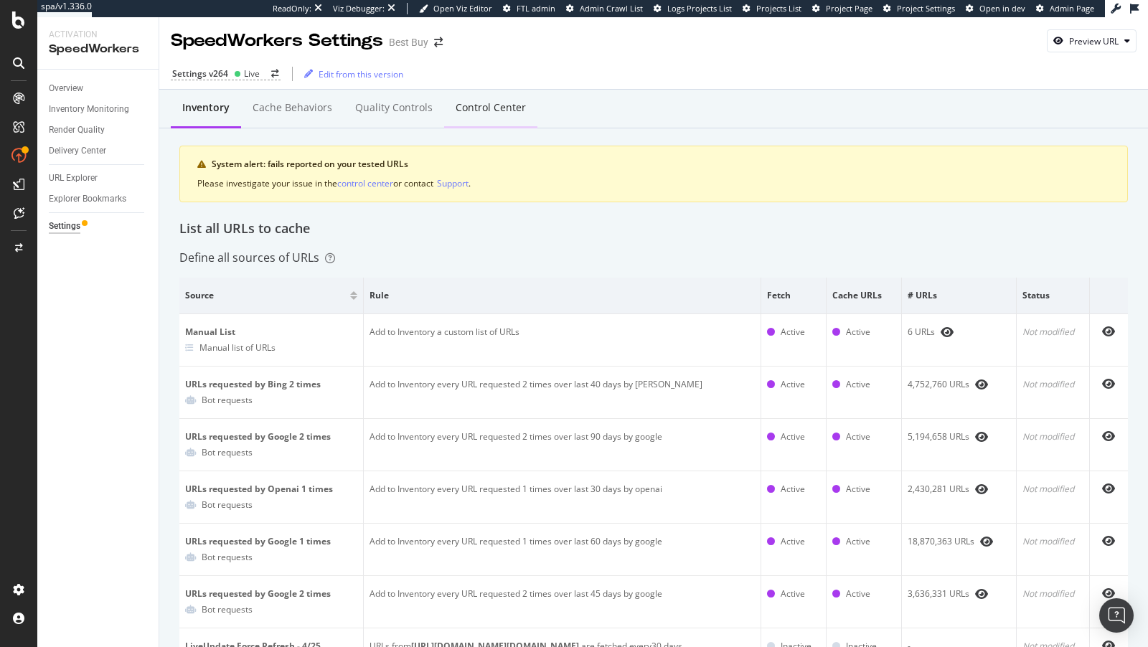
click at [482, 105] on div "Control Center" at bounding box center [491, 107] width 70 height 14
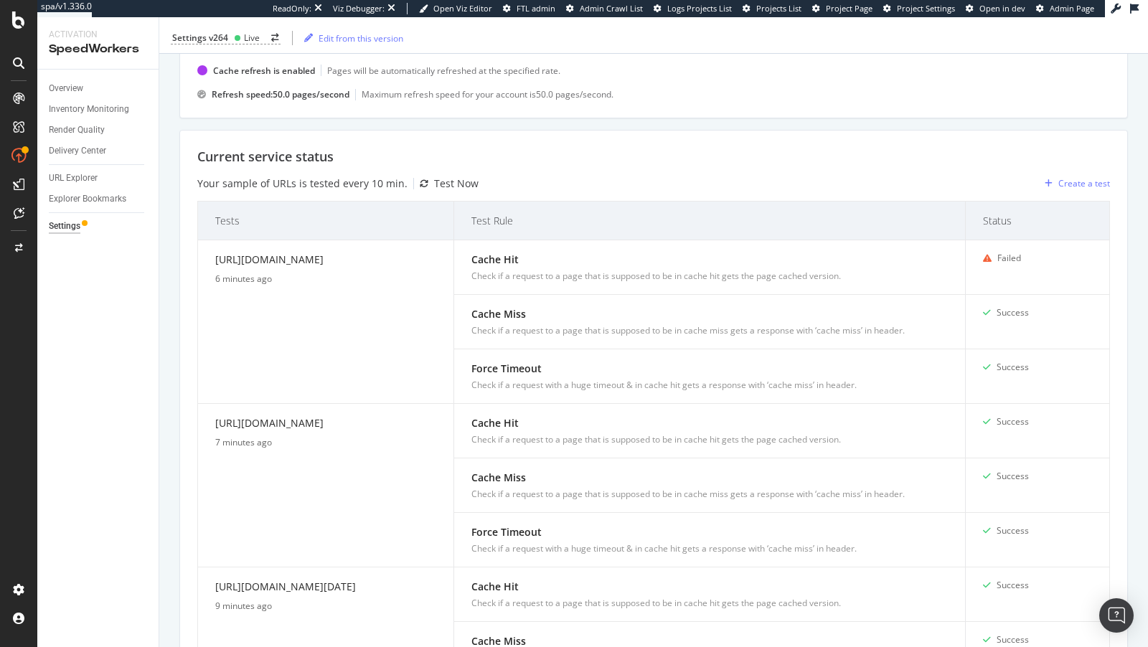
scroll to position [294, 0]
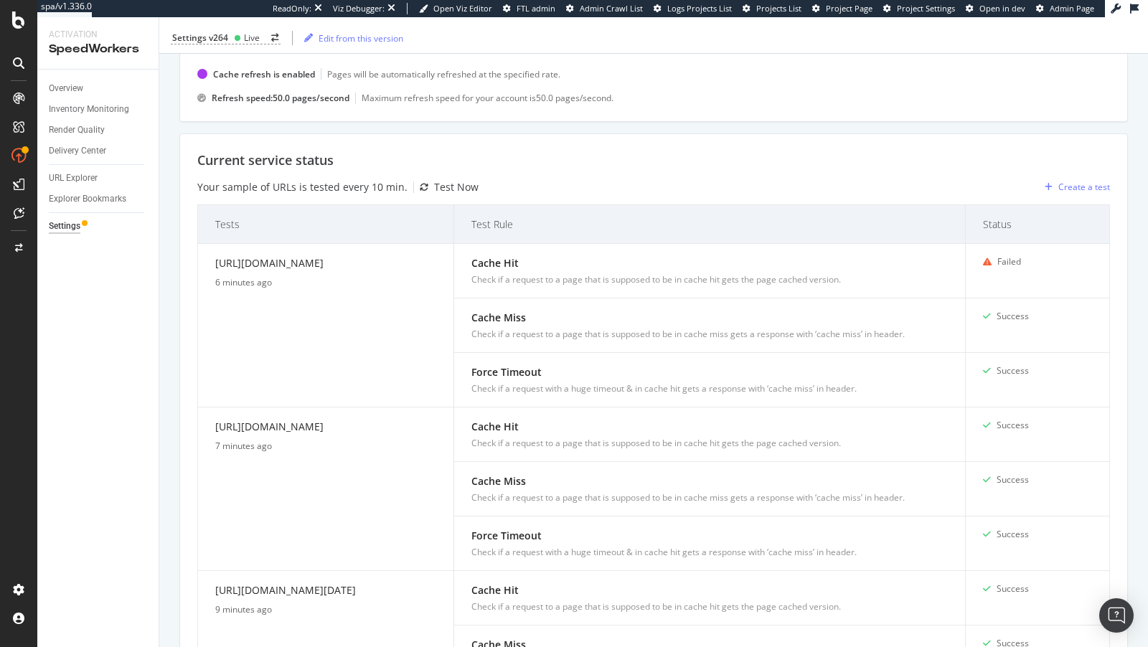
click at [265, 161] on div "Current service status" at bounding box center [653, 160] width 913 height 19
copy div "Current service status"
click at [1089, 188] on div "Create a test" at bounding box center [1085, 187] width 52 height 12
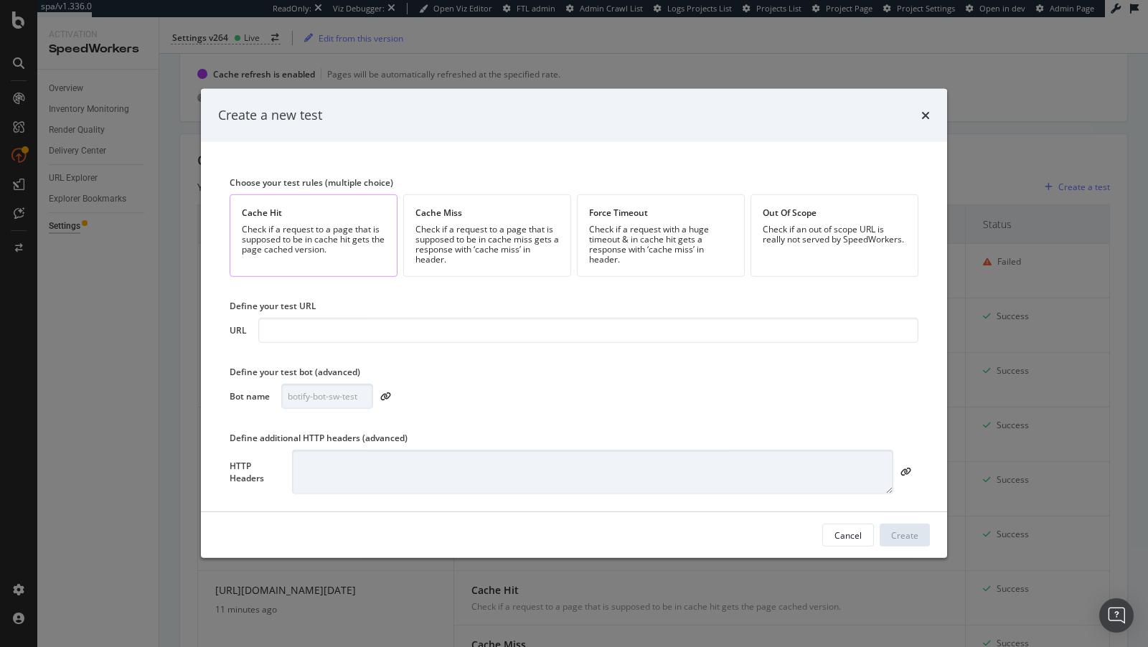
click at [339, 208] on div "Cache Hit" at bounding box center [314, 213] width 144 height 12
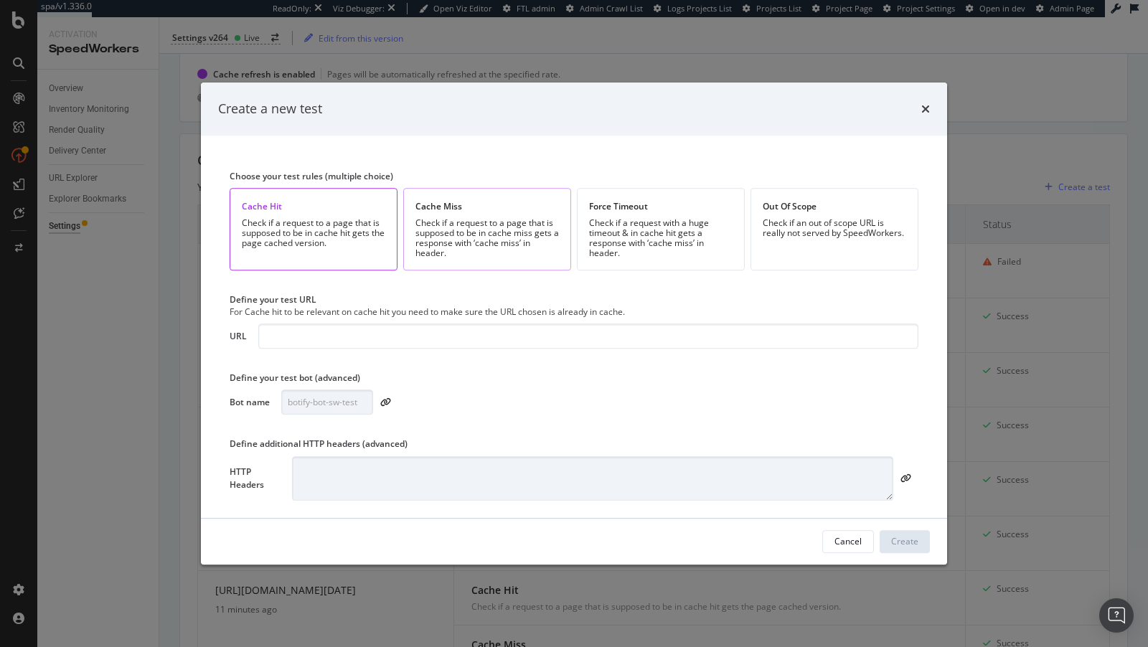
click at [512, 244] on div "Check if a request to a page that is supposed to be in cache miss gets a respon…" at bounding box center [488, 238] width 144 height 40
click at [618, 238] on div "Check if a request with a huge timeout & in cache hit gets a response with ‘cac…" at bounding box center [661, 238] width 144 height 40
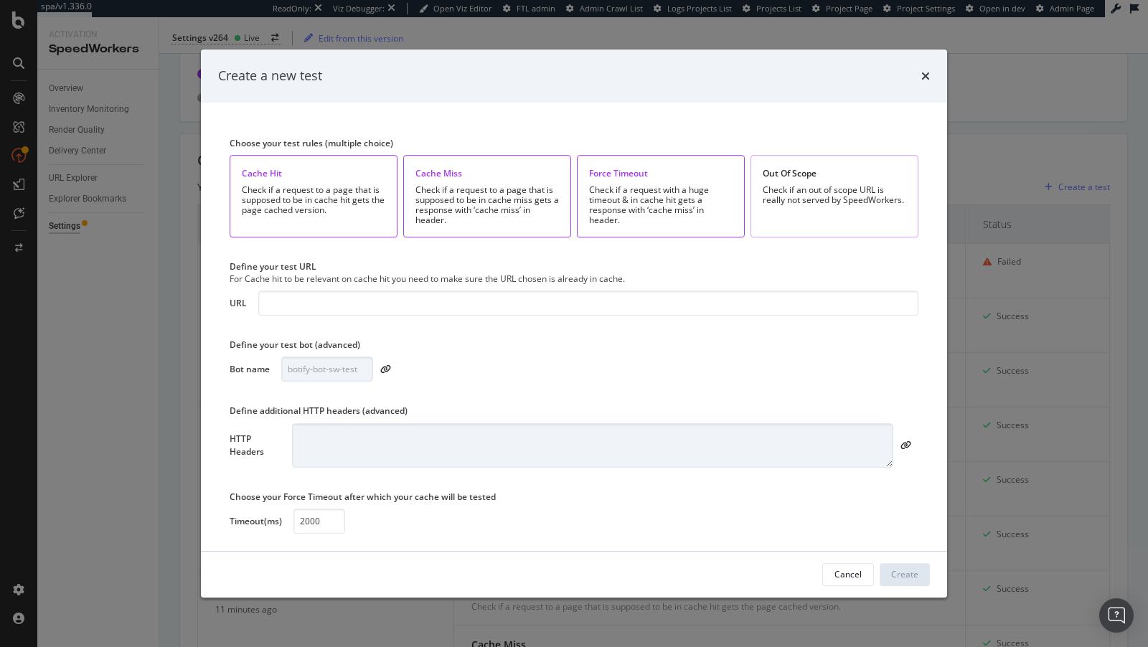
click at [830, 230] on div "Out Of Scope Check if an out of scope URL is really not served by SpeedWorkers." at bounding box center [835, 196] width 168 height 83
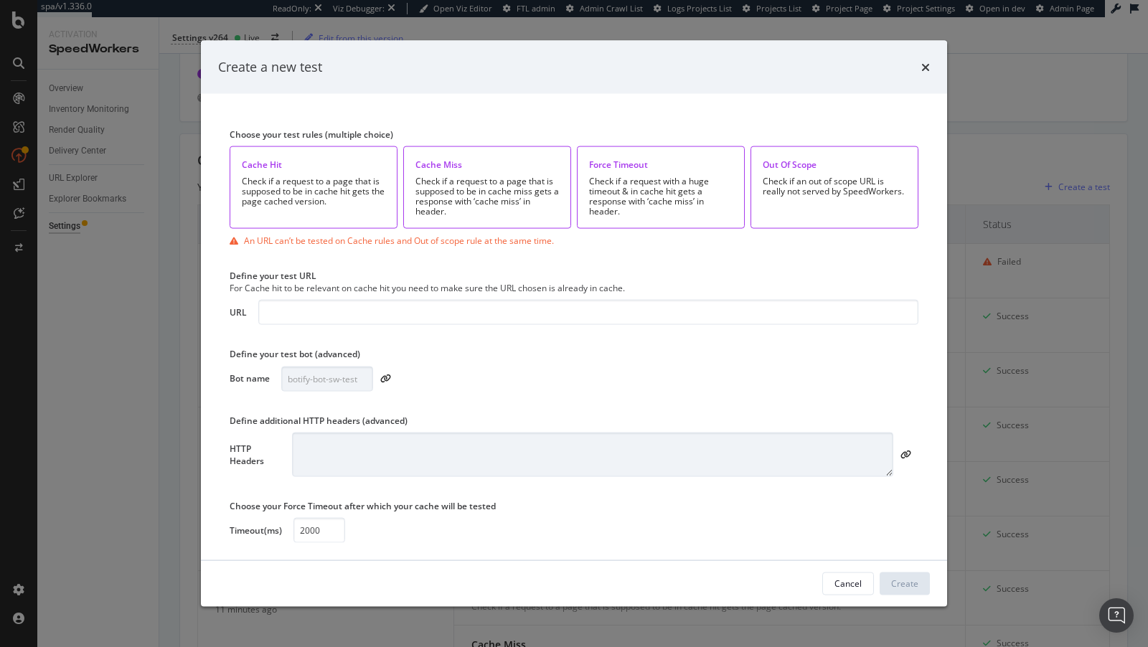
click at [794, 195] on div "Check if an out of scope URL is really not served by SpeedWorkers." at bounding box center [835, 187] width 144 height 20
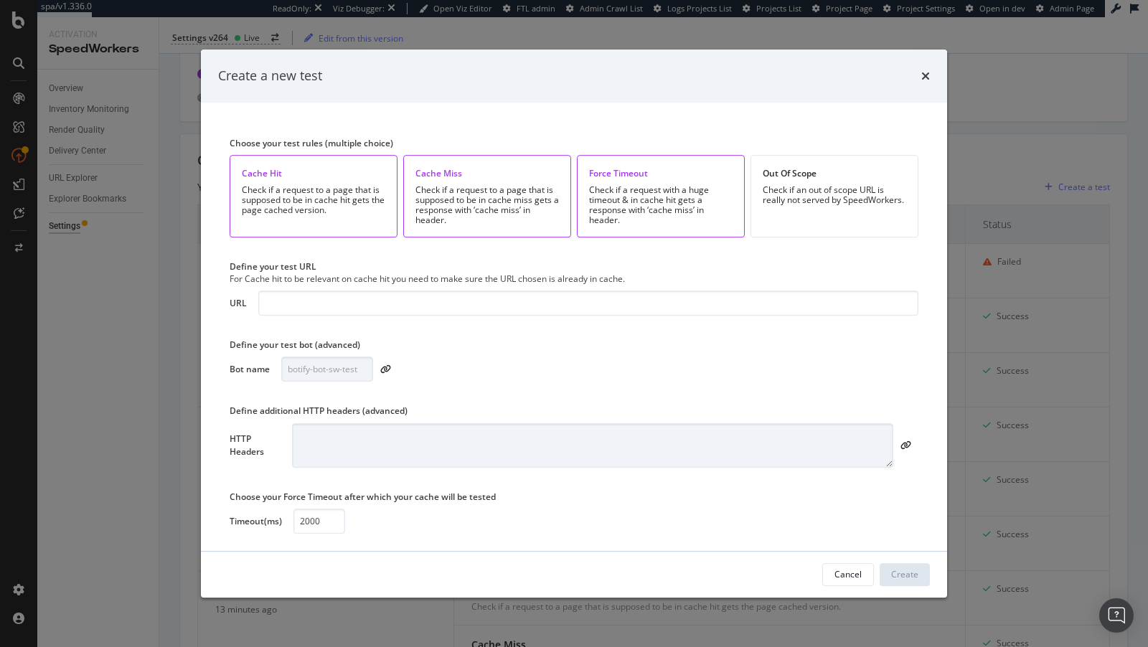
click at [924, 85] on div "times" at bounding box center [925, 76] width 9 height 19
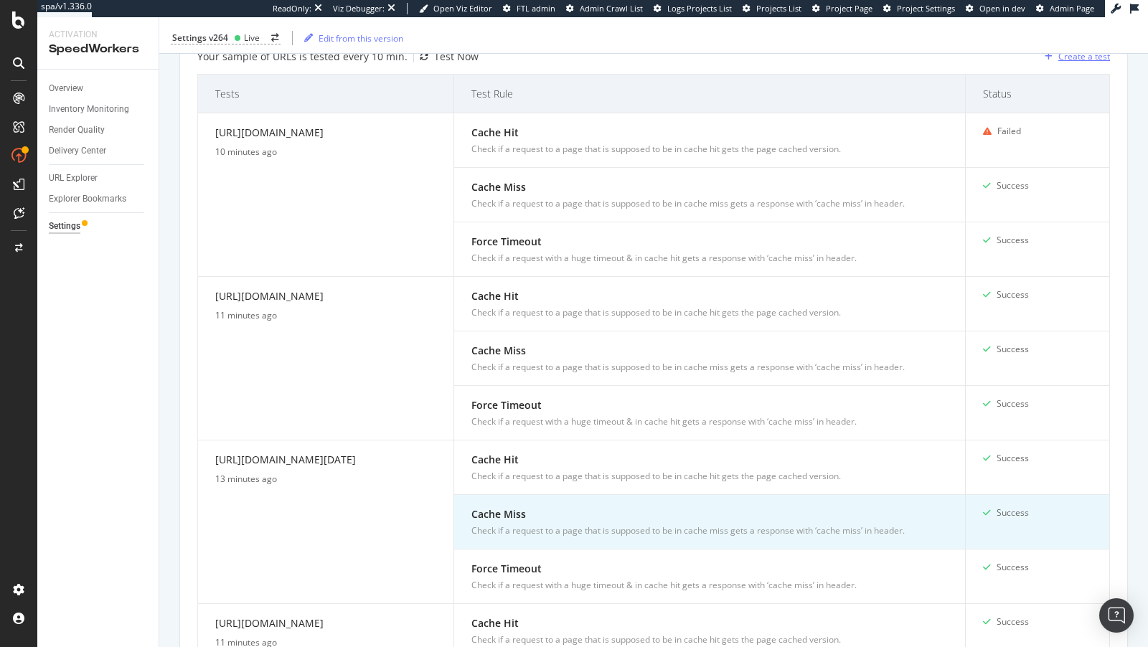
scroll to position [359, 0]
